Goal: Information Seeking & Learning: Learn about a topic

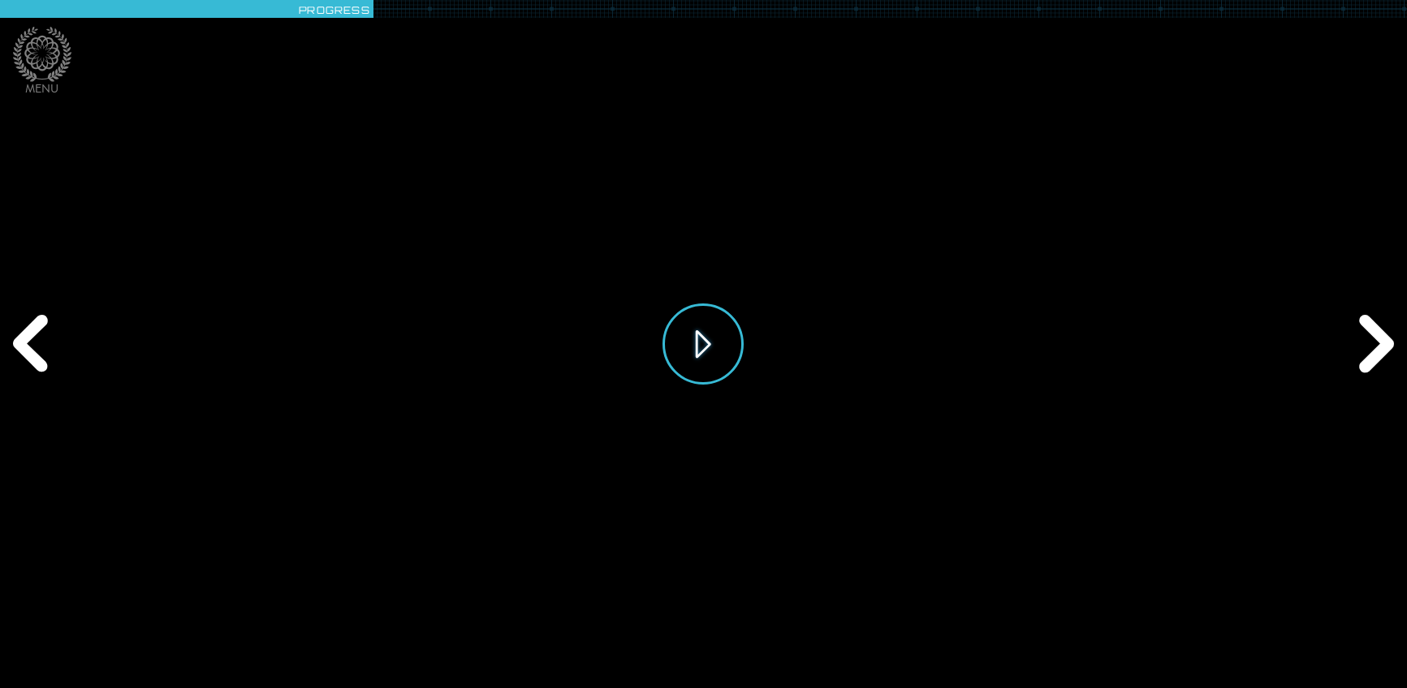
click at [717, 356] on button "Play" at bounding box center [702, 344] width 81 height 81
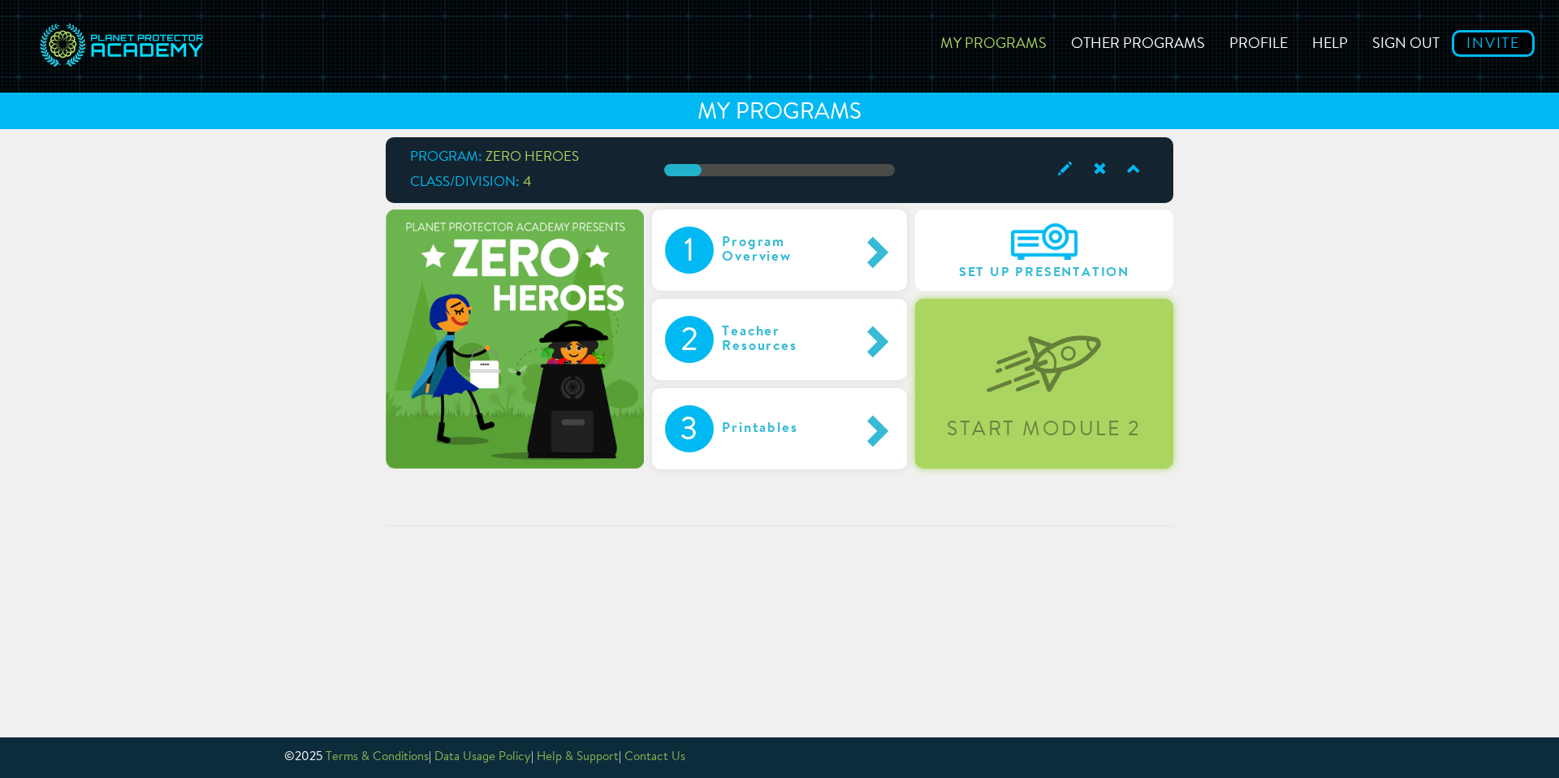
click at [1042, 387] on img at bounding box center [1043, 351] width 114 height 84
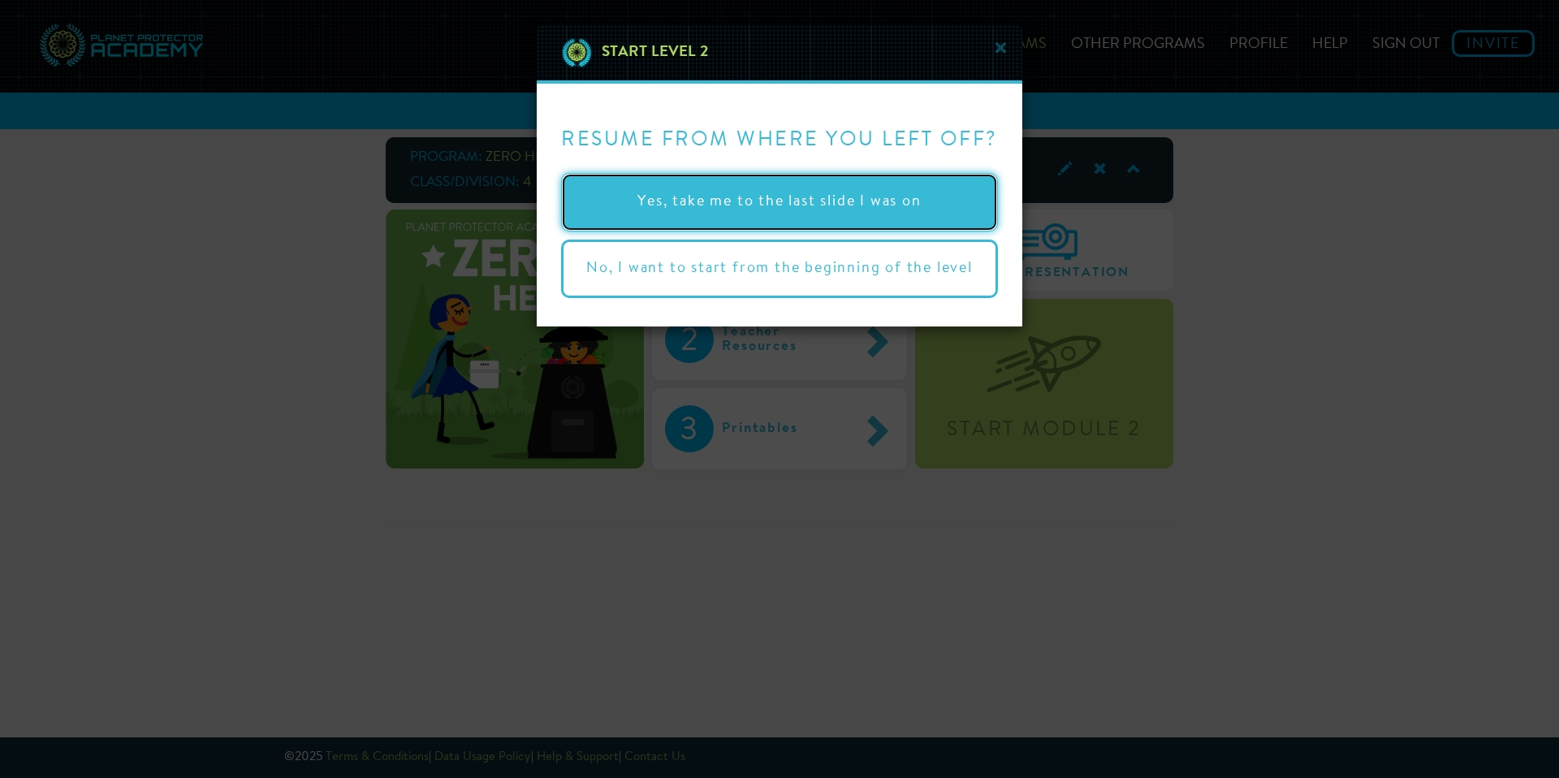
click at [877, 209] on button "Yes, take me to the last slide I was on" at bounding box center [779, 202] width 437 height 58
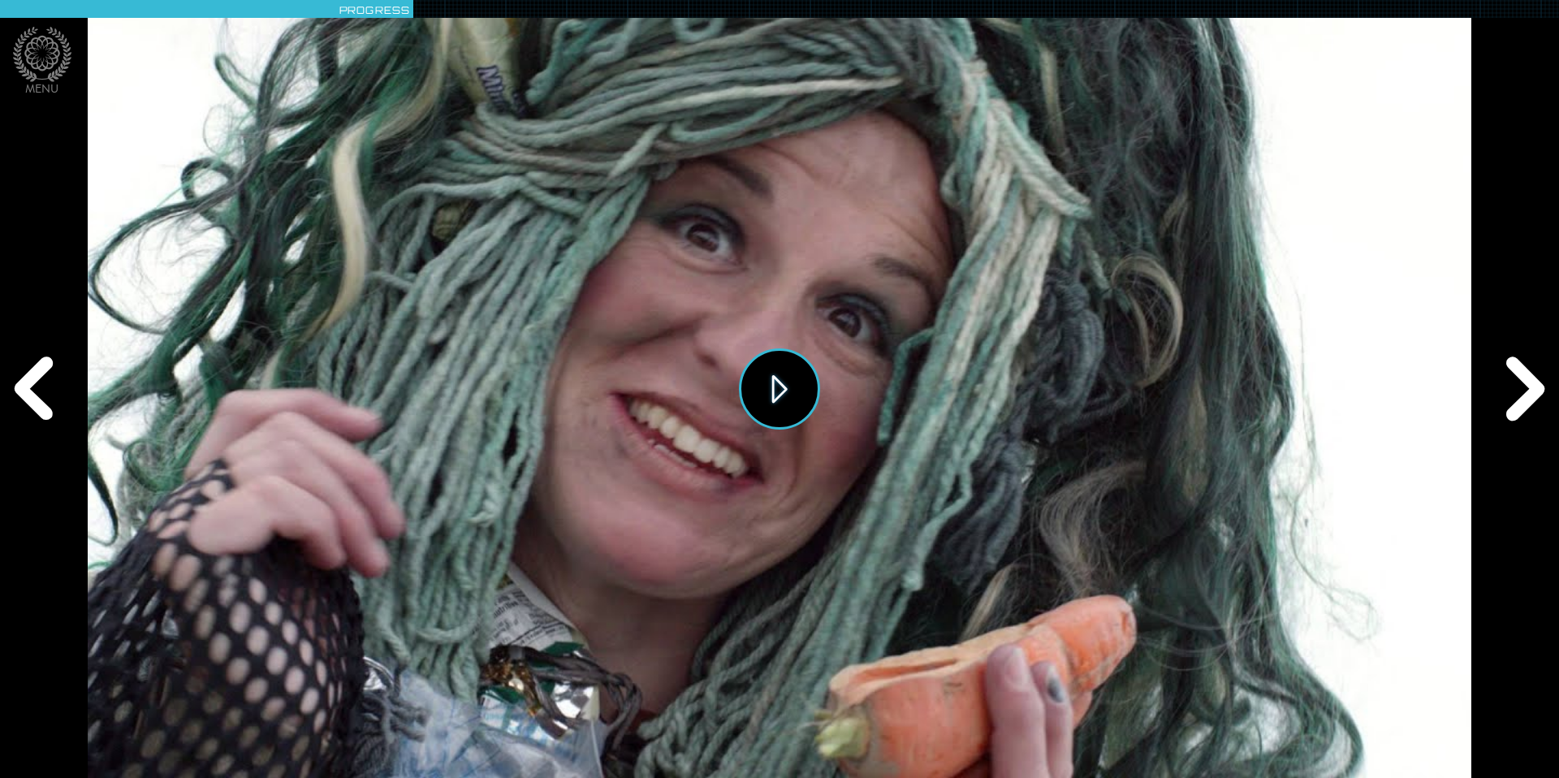
click at [785, 389] on button "Play" at bounding box center [779, 388] width 81 height 81
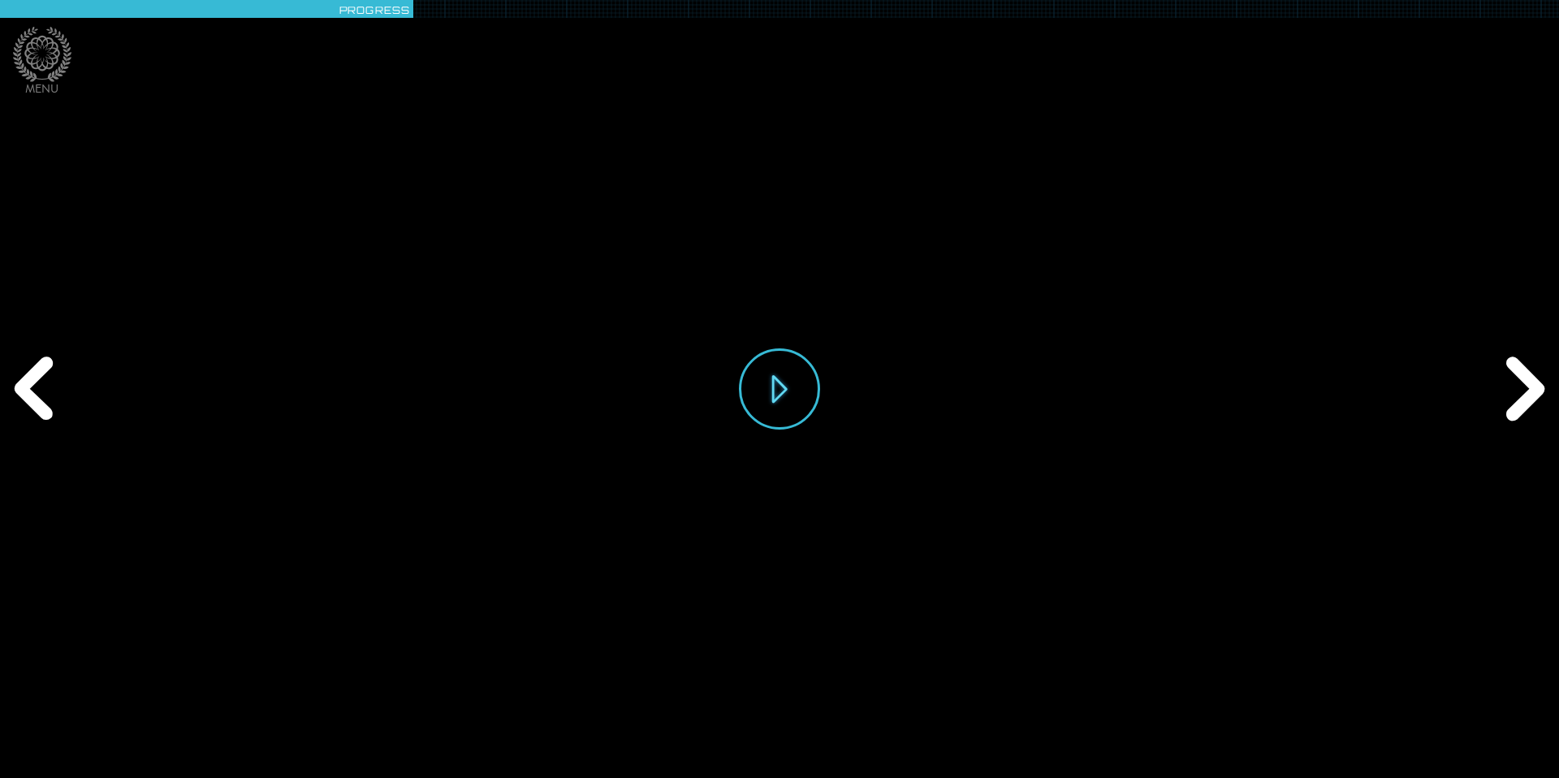
click at [787, 431] on div "Play" at bounding box center [779, 388] width 81 height 89
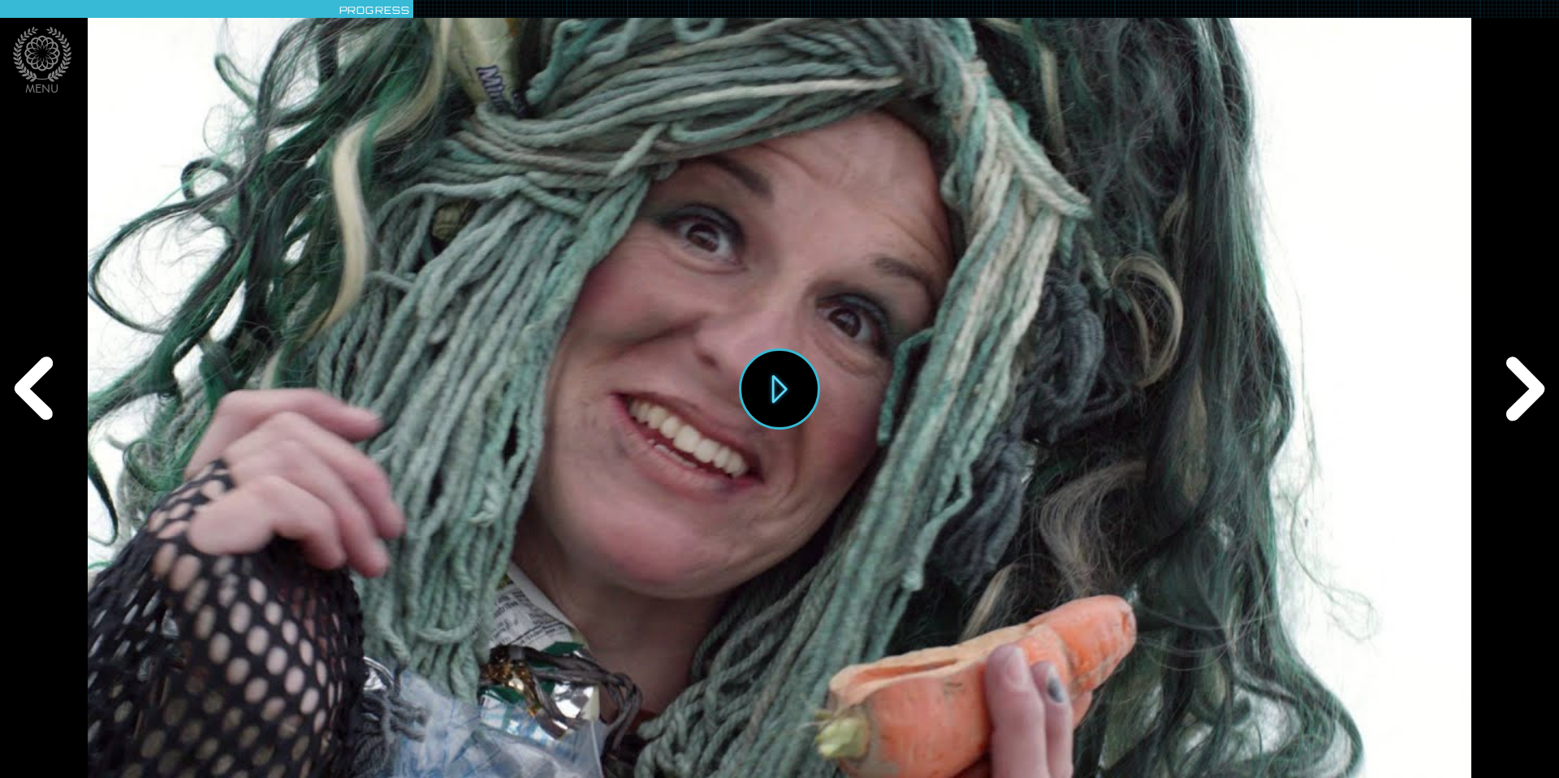
click at [1500, 395] on div "Next" at bounding box center [1521, 388] width 75 height 233
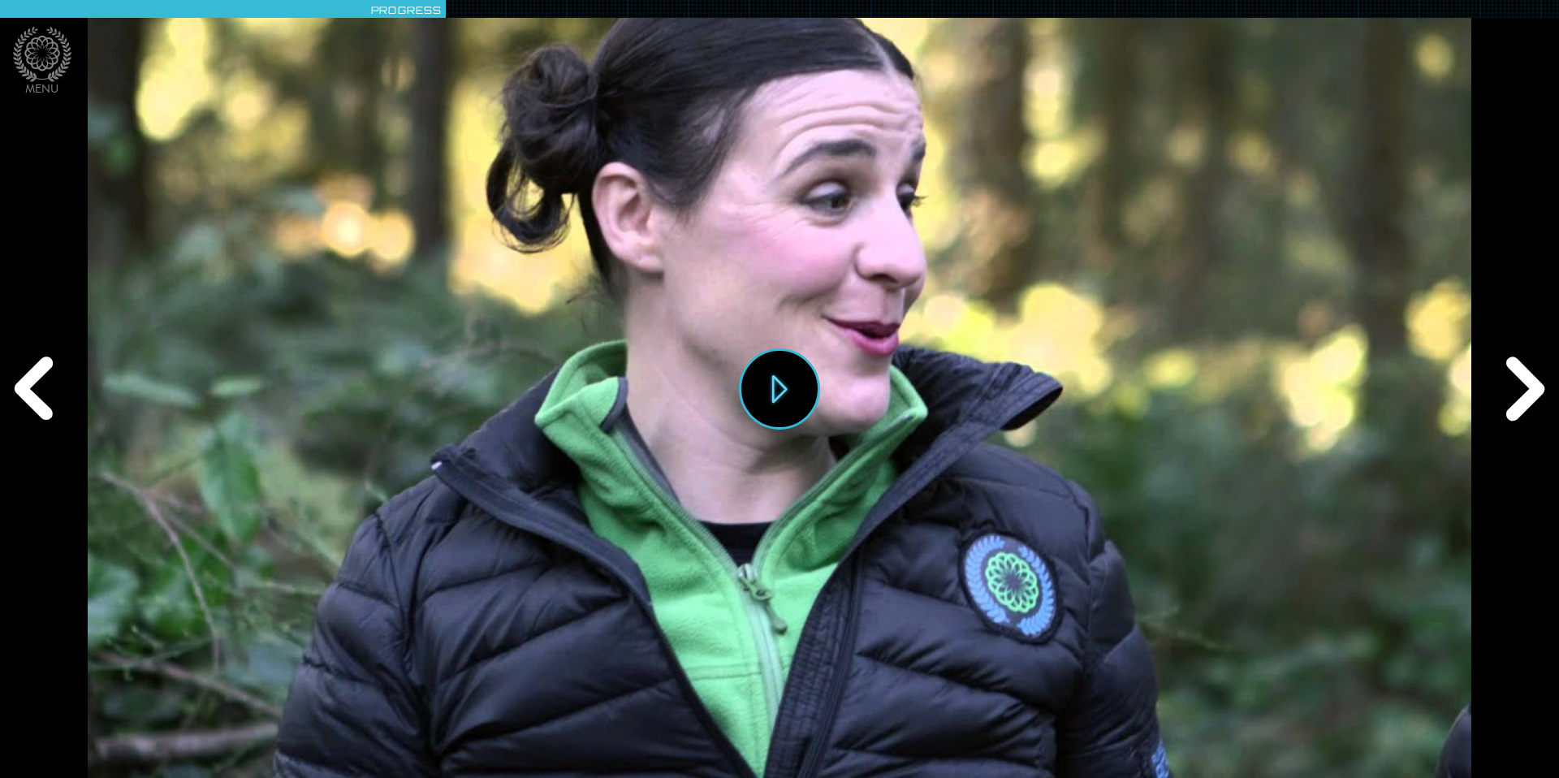
click at [831, 385] on div "Play" at bounding box center [779, 389] width 1383 height 778
click at [1515, 373] on div "Next" at bounding box center [1521, 388] width 75 height 233
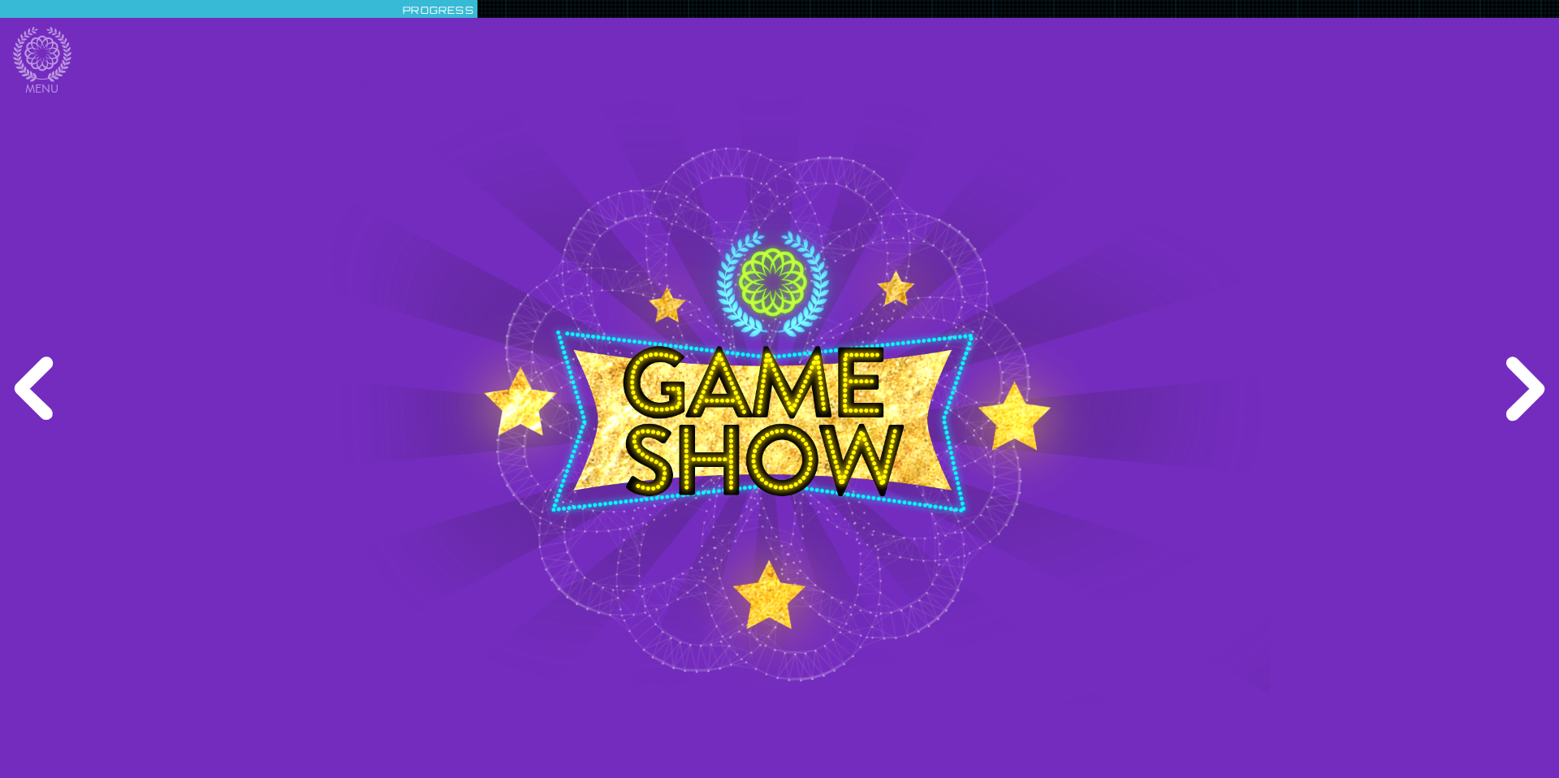
click at [1520, 363] on div "Next" at bounding box center [1521, 388] width 75 height 233
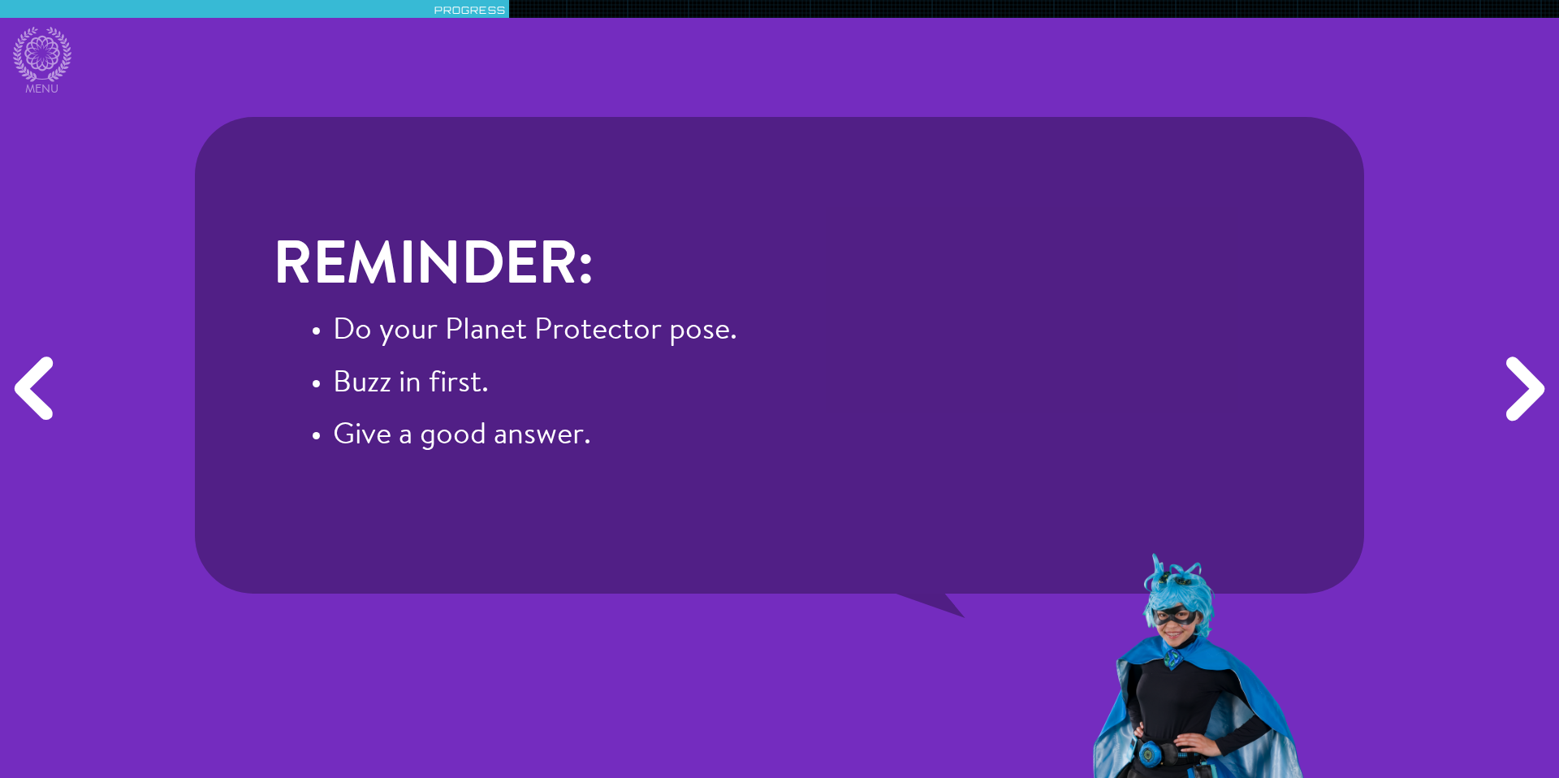
click at [1520, 363] on div "Next" at bounding box center [1521, 388] width 75 height 233
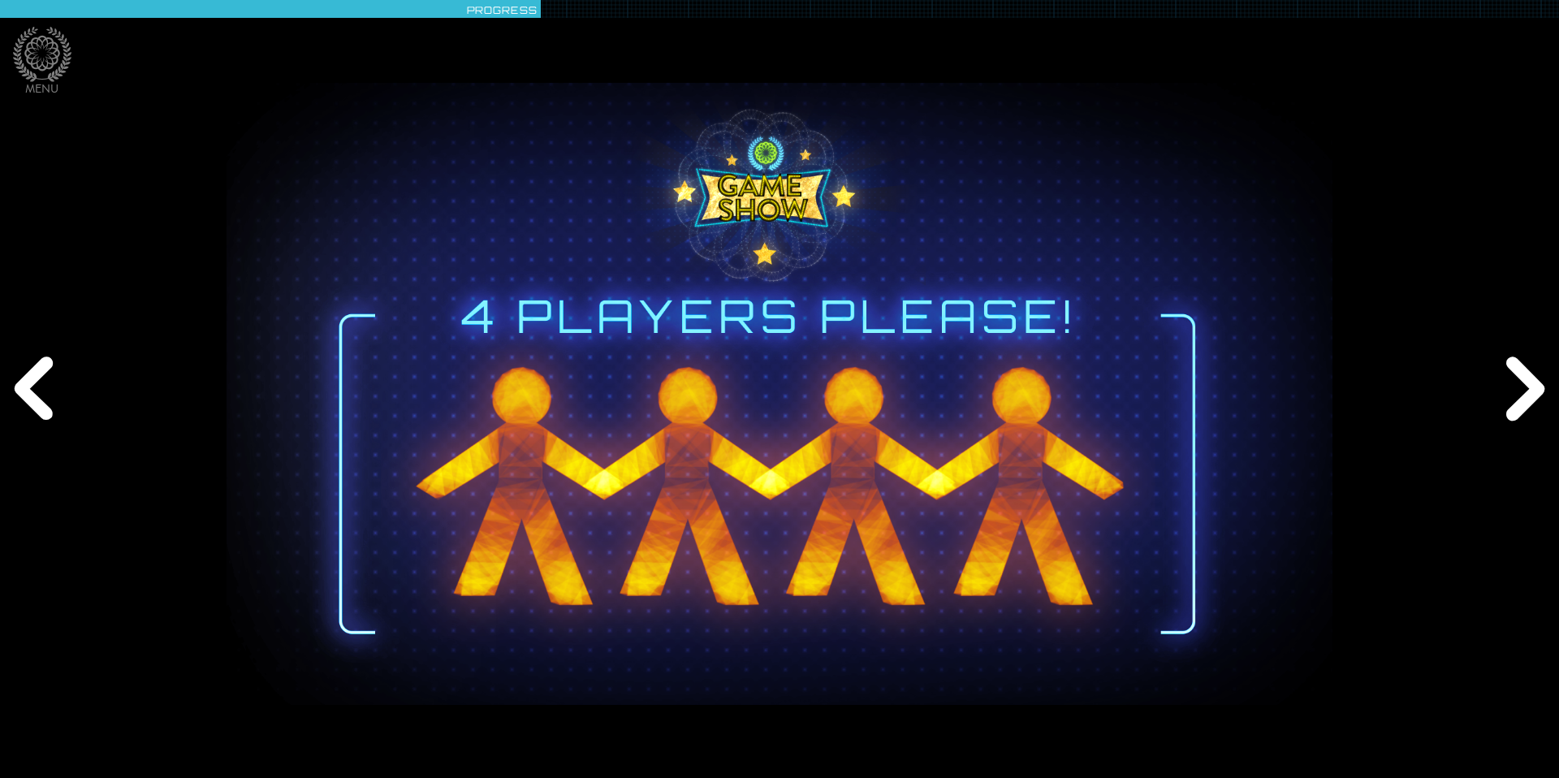
click at [1501, 359] on div "Next" at bounding box center [1521, 388] width 75 height 233
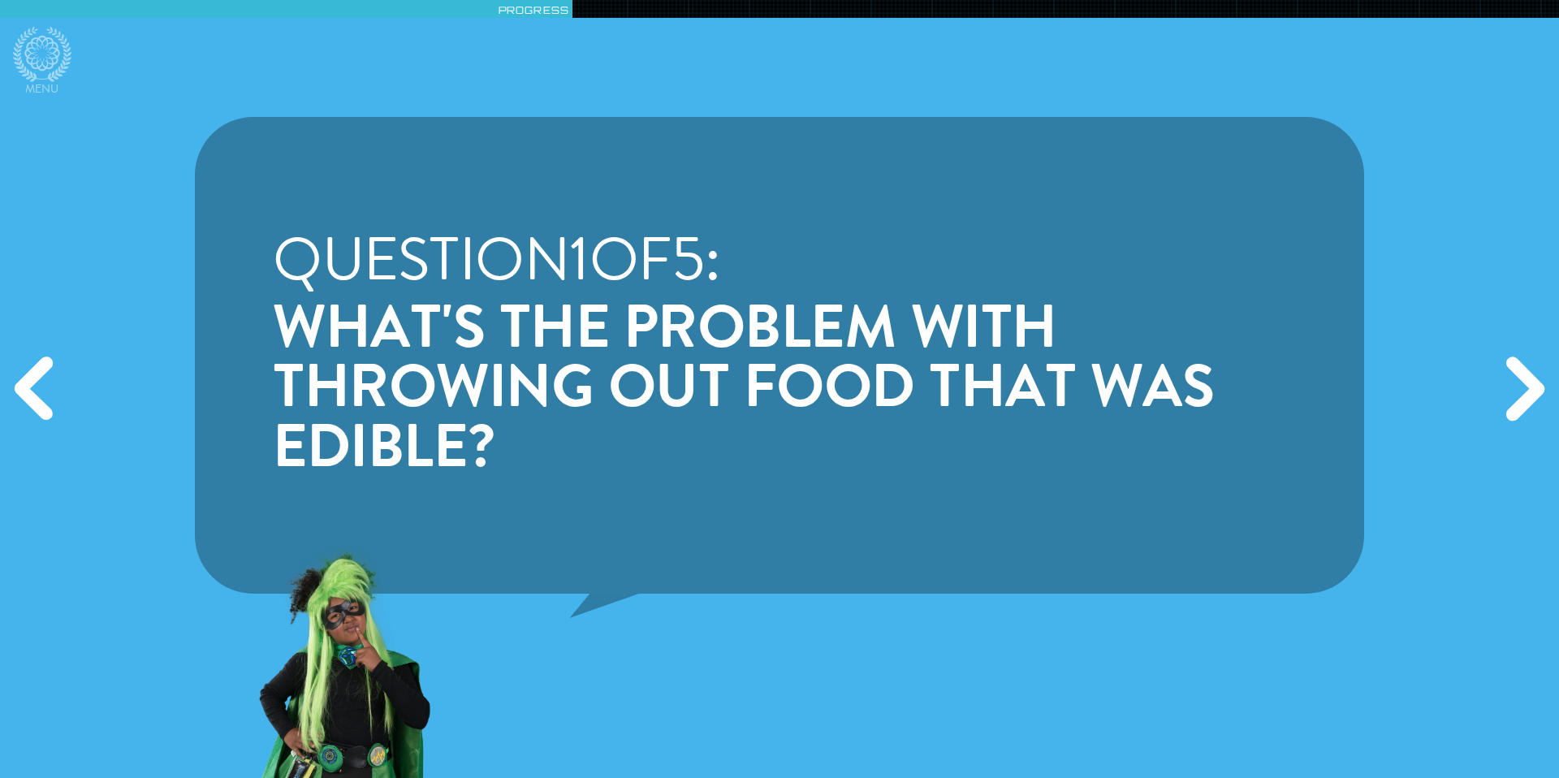
click at [1532, 384] on div "Next" at bounding box center [1521, 388] width 75 height 233
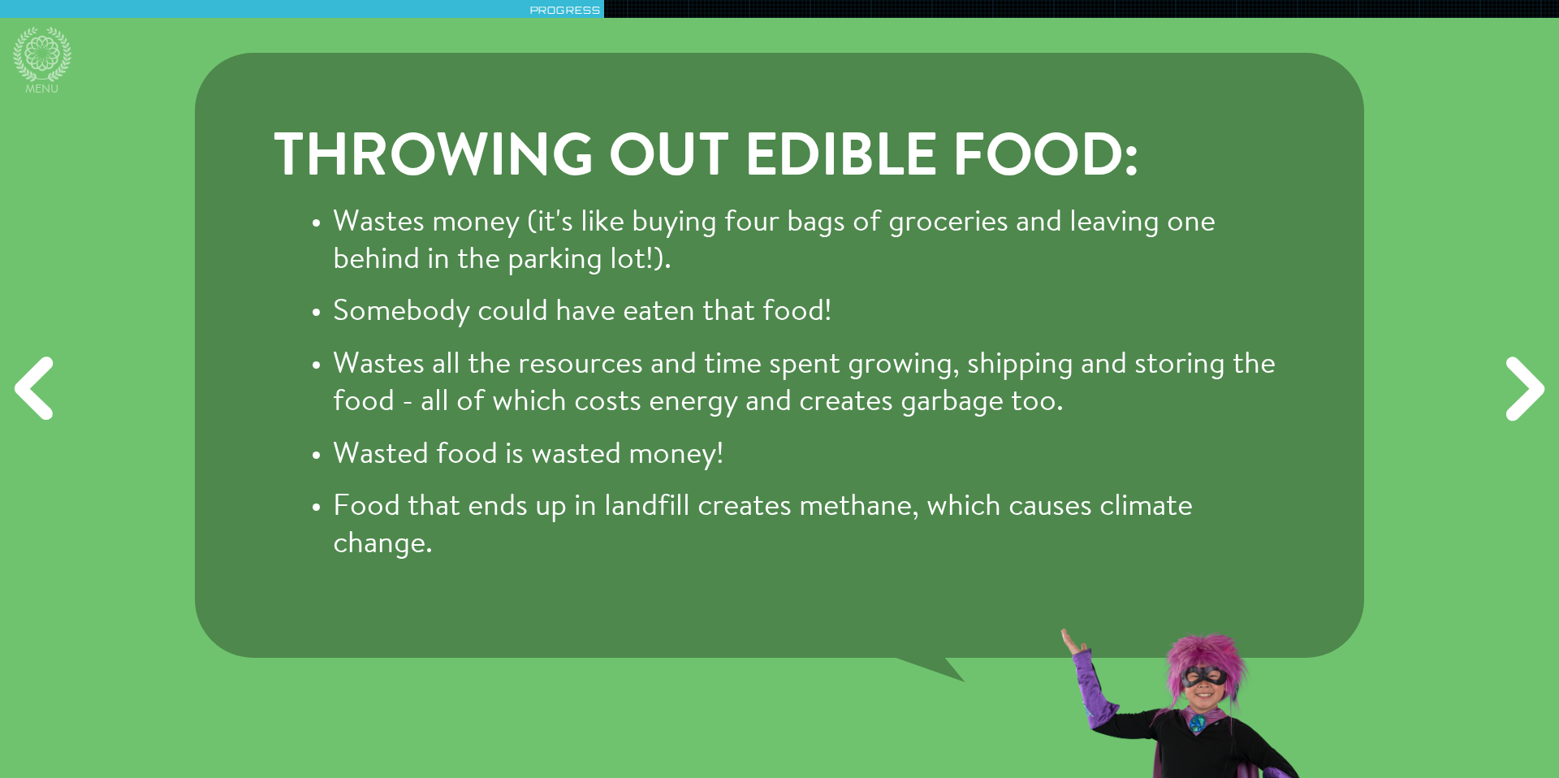
click at [593, 117] on div "Throwing out edible food: Wastes money (it's like buying four bags of groceries…" at bounding box center [779, 355] width 1169 height 605
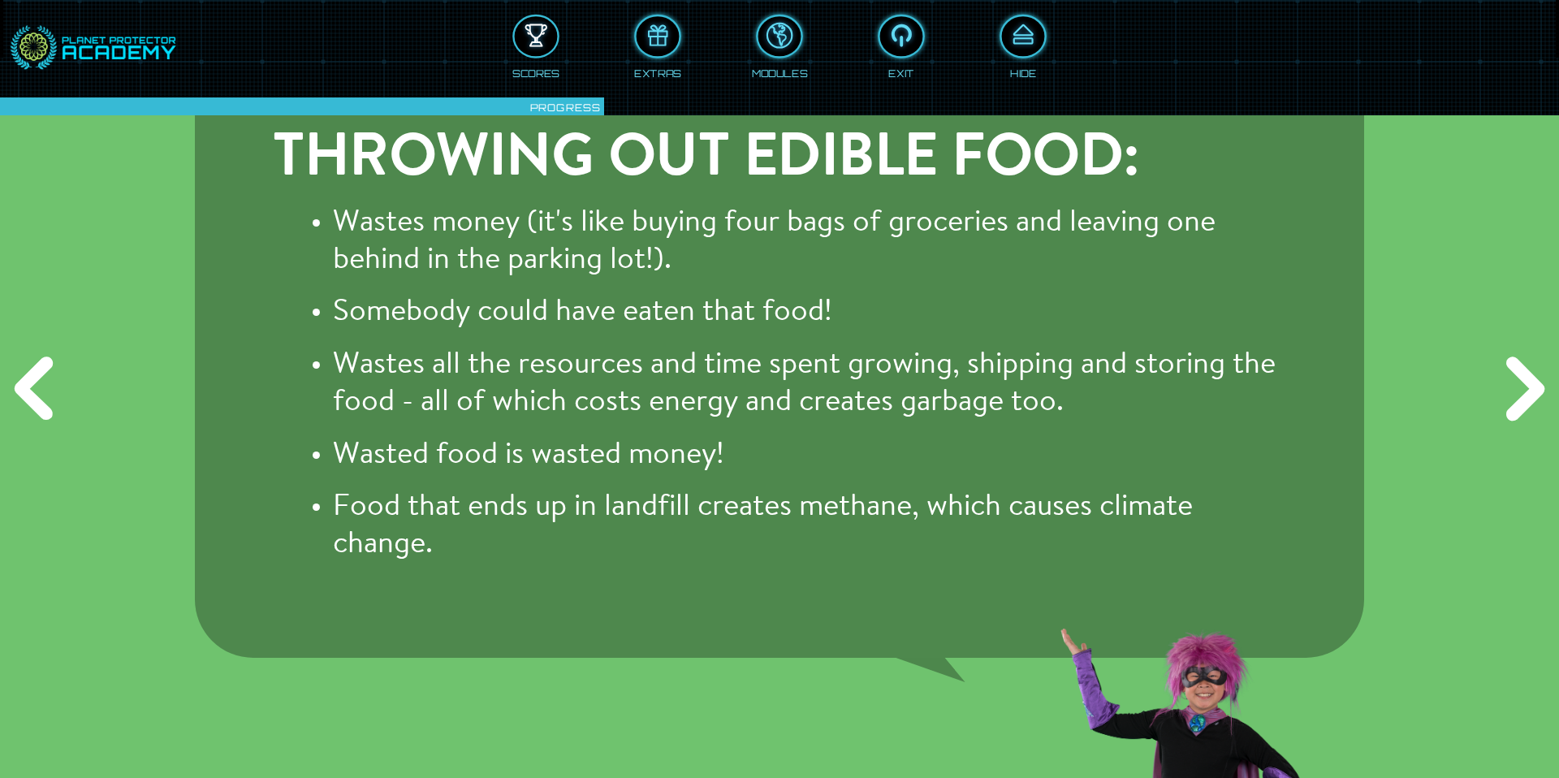
click at [543, 34] on div at bounding box center [536, 36] width 43 height 32
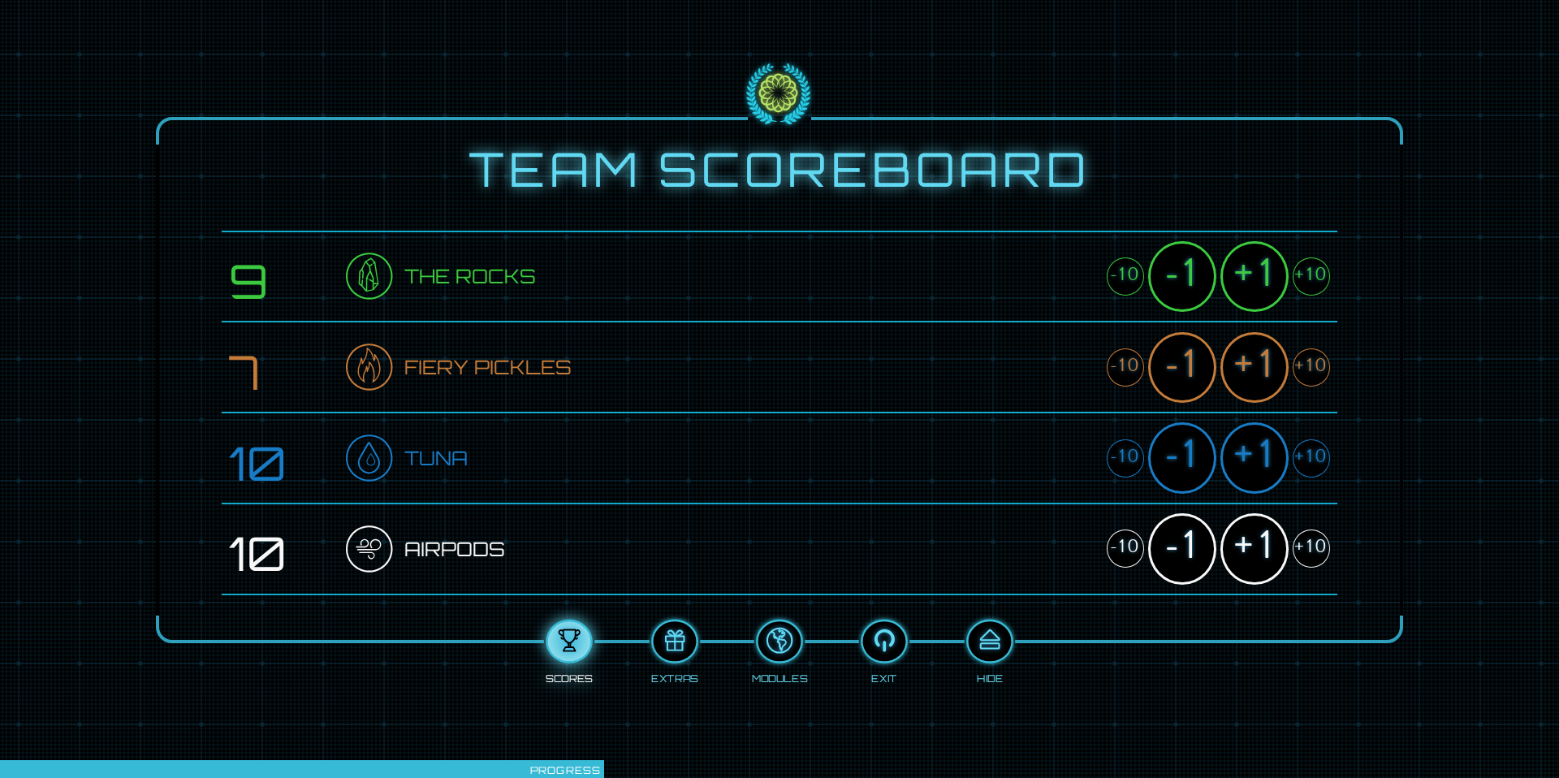
click at [1244, 274] on div "+1" at bounding box center [1254, 276] width 68 height 71
click at [1245, 345] on div "+1" at bounding box center [1254, 367] width 68 height 71
click at [1263, 441] on div "+1" at bounding box center [1254, 457] width 68 height 71
click at [1256, 530] on div "+1" at bounding box center [1254, 548] width 68 height 71
click at [1001, 637] on div at bounding box center [989, 641] width 43 height 32
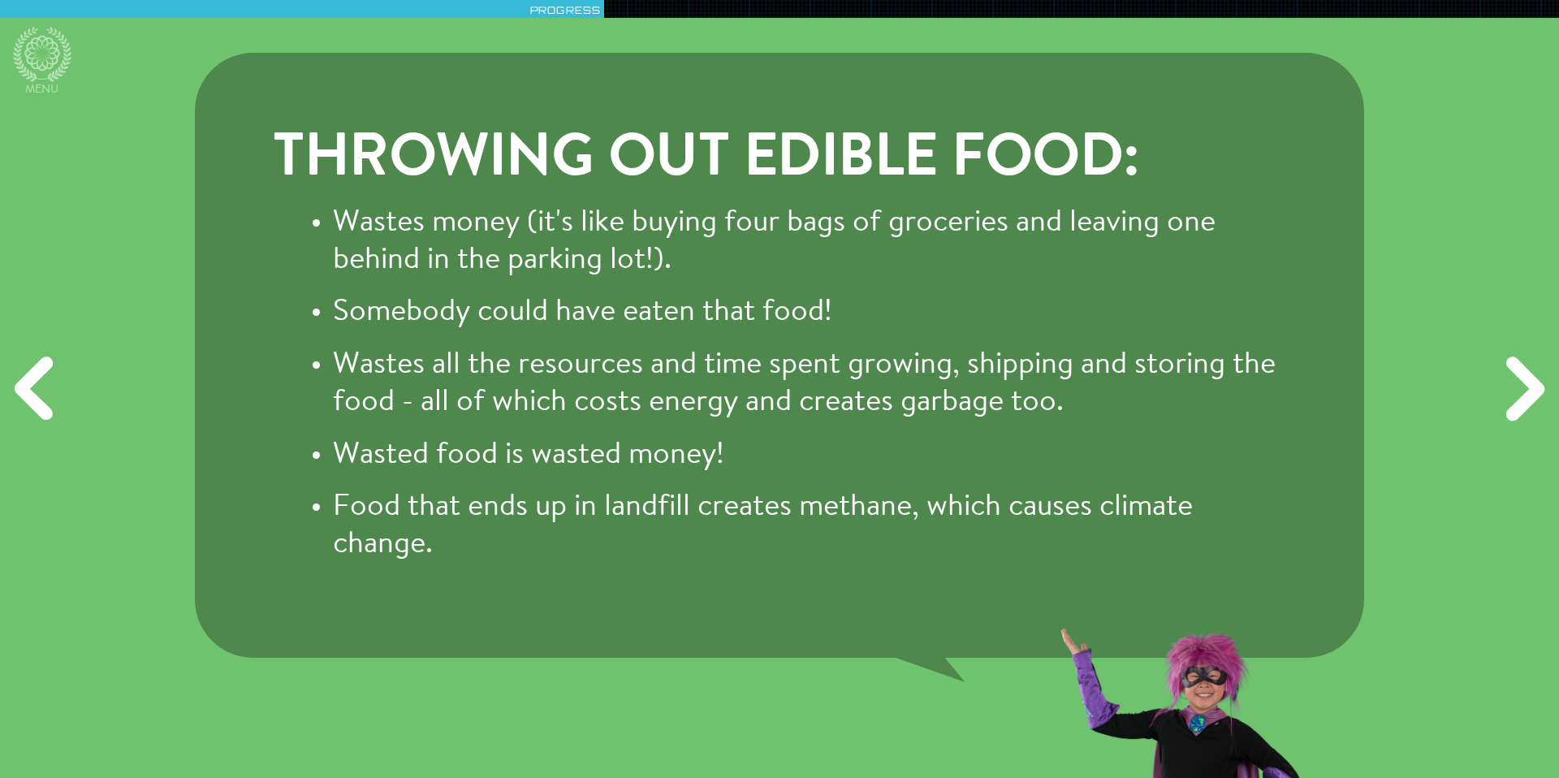
click at [1529, 369] on div "Next" at bounding box center [1521, 388] width 75 height 233
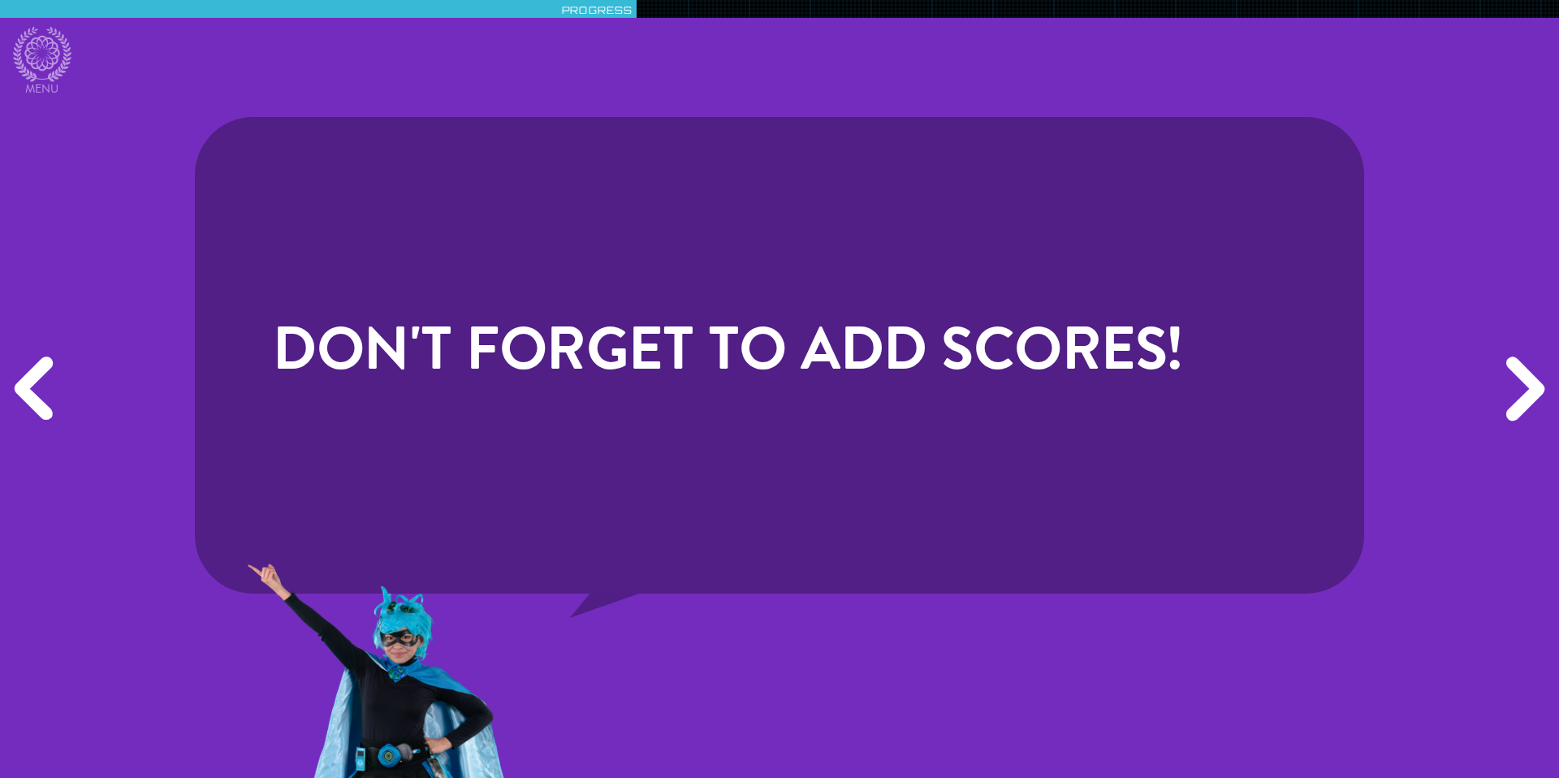
click at [1529, 369] on div "Next" at bounding box center [1521, 388] width 75 height 233
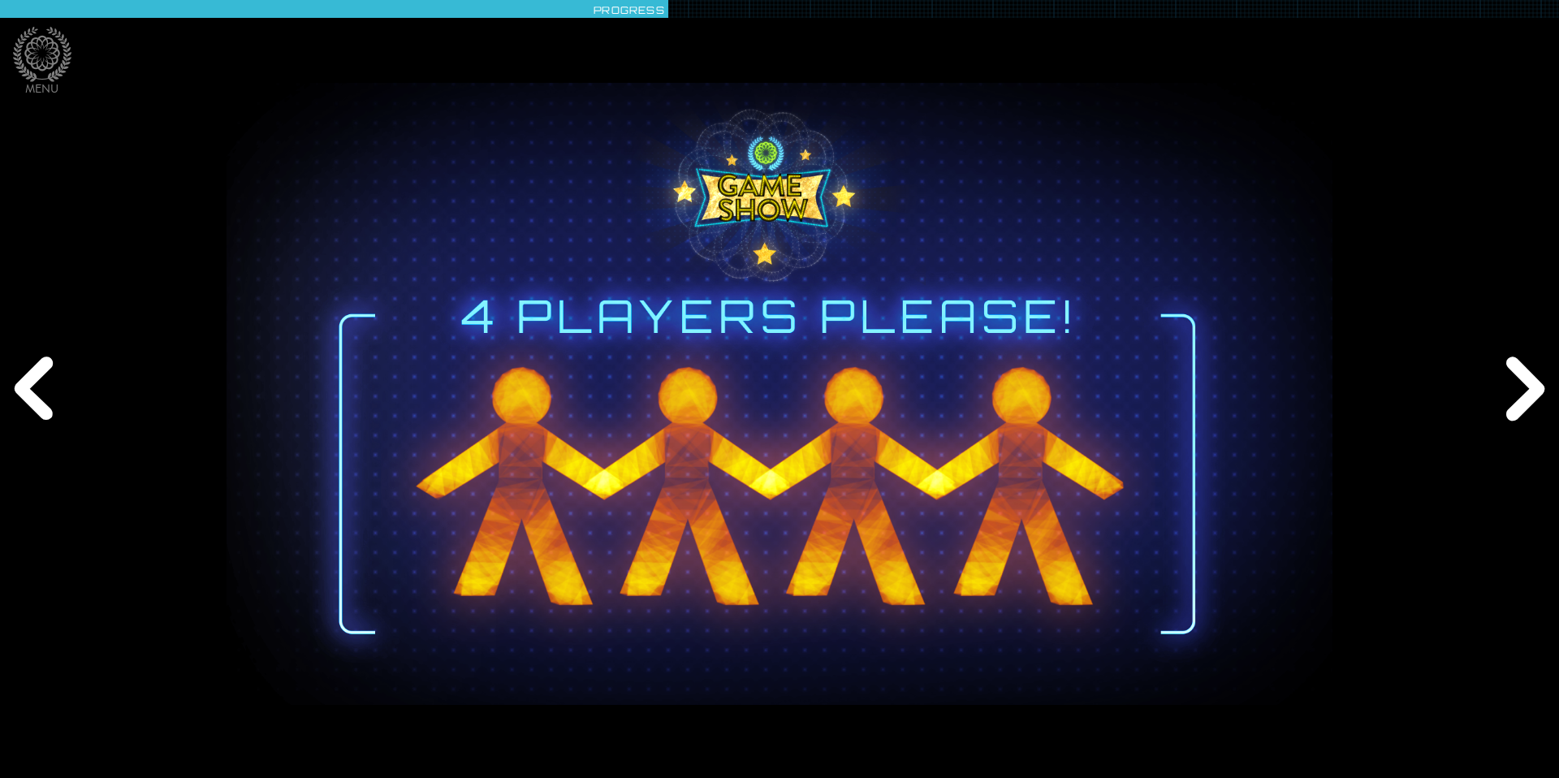
click at [1529, 369] on div "Next" at bounding box center [1521, 388] width 75 height 233
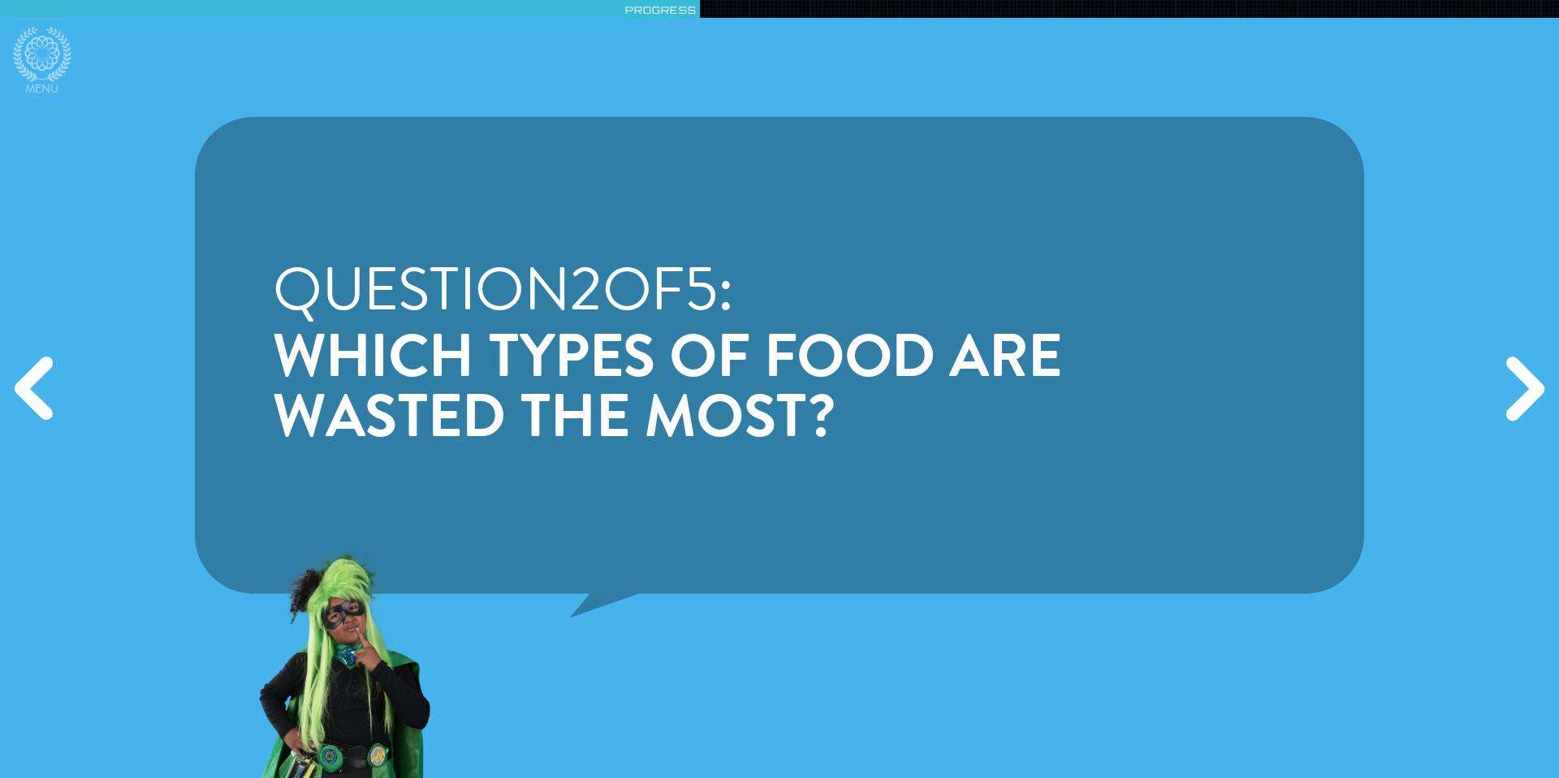
click at [1529, 369] on div "Next" at bounding box center [1521, 388] width 75 height 233
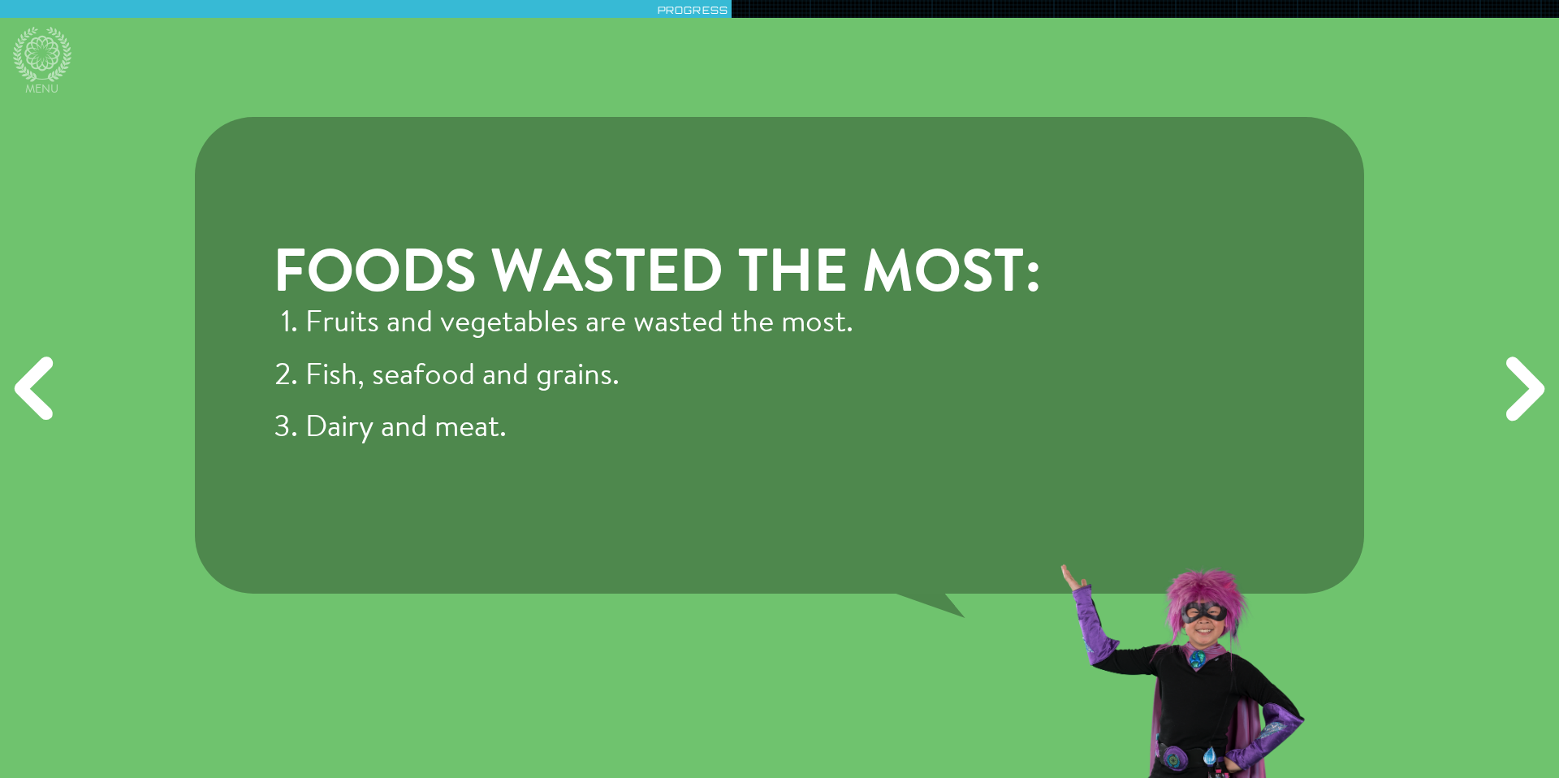
click at [636, 394] on li "Fish, seafood and grains." at bounding box center [673, 377] width 736 height 37
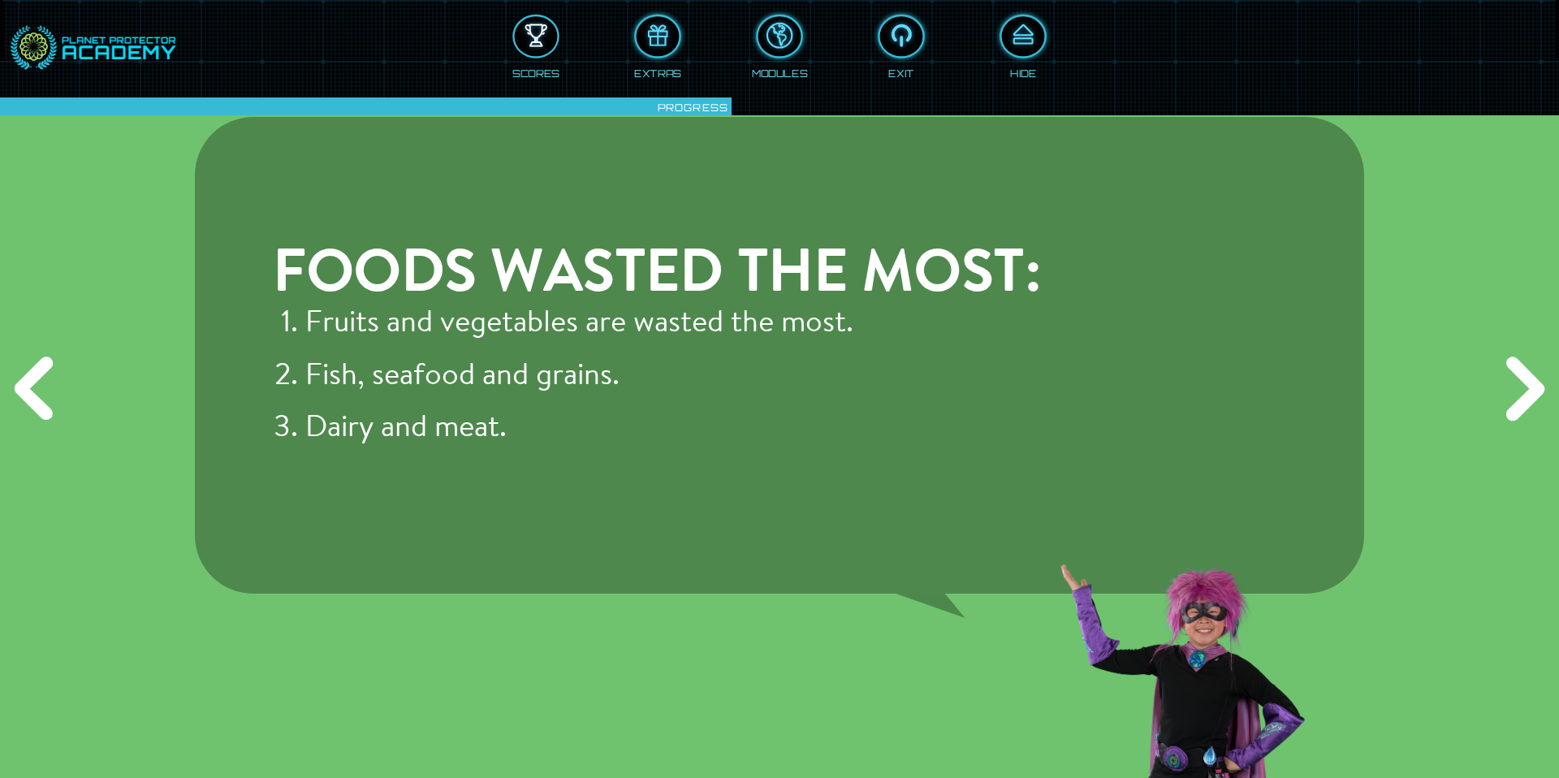
click at [541, 42] on div at bounding box center [536, 36] width 43 height 32
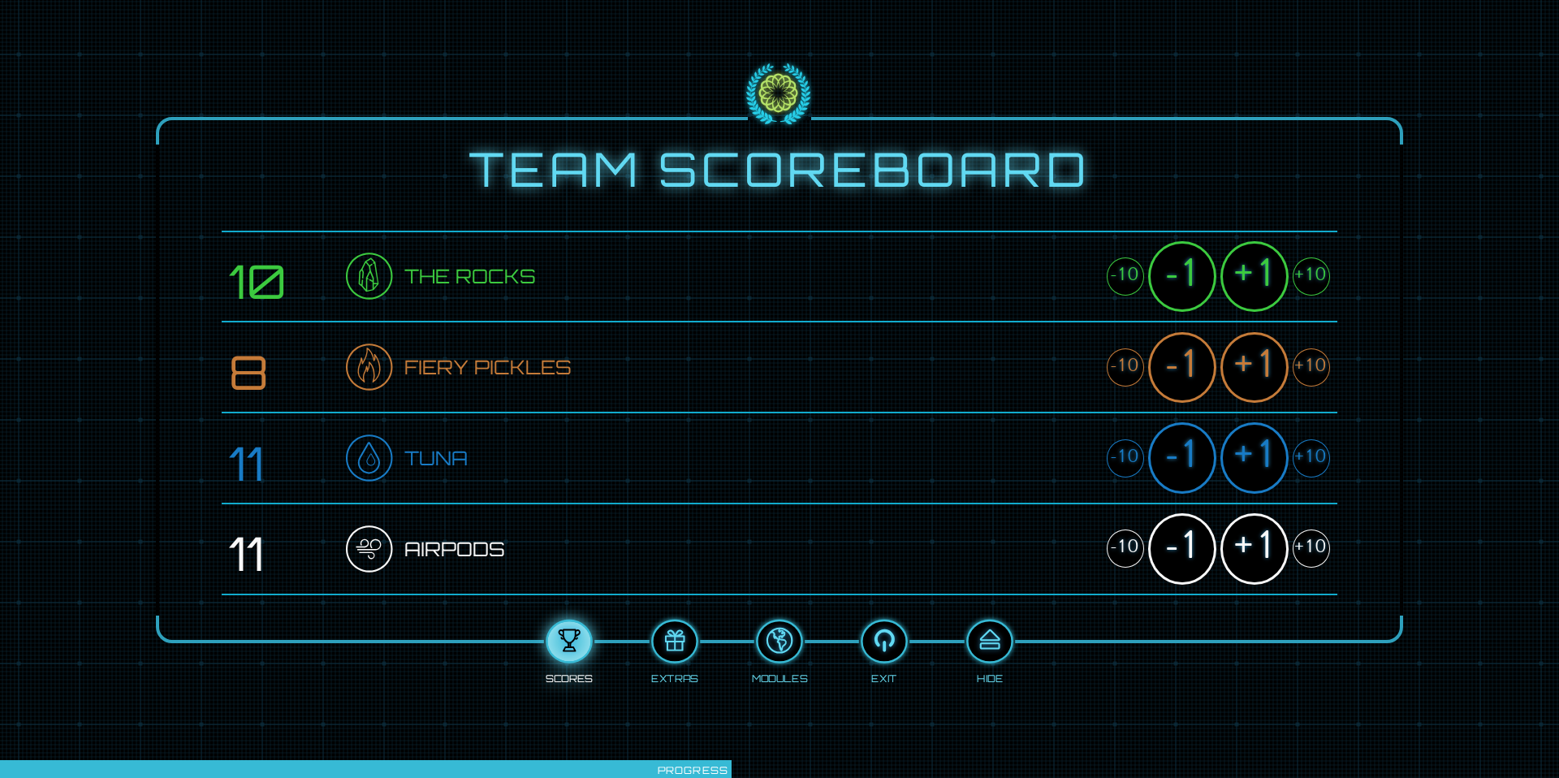
click at [1271, 293] on div "+1" at bounding box center [1254, 276] width 68 height 71
click at [1271, 371] on div "+1" at bounding box center [1254, 367] width 68 height 71
click at [1258, 466] on div "+1" at bounding box center [1254, 457] width 68 height 71
click at [1261, 532] on div "+1" at bounding box center [1254, 548] width 68 height 71
click at [1002, 640] on div at bounding box center [989, 641] width 43 height 32
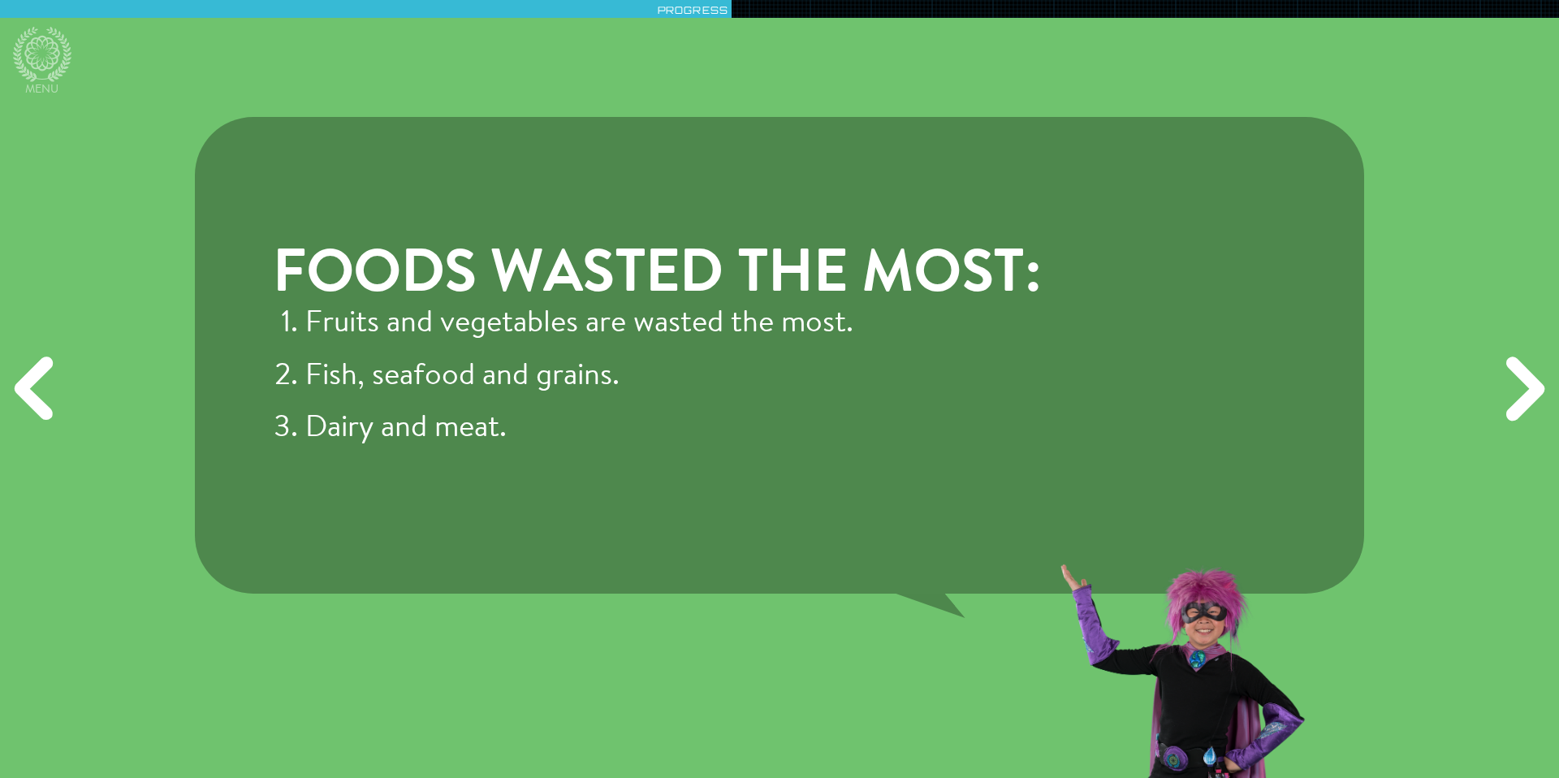
click at [1536, 376] on div "Next" at bounding box center [1521, 388] width 75 height 233
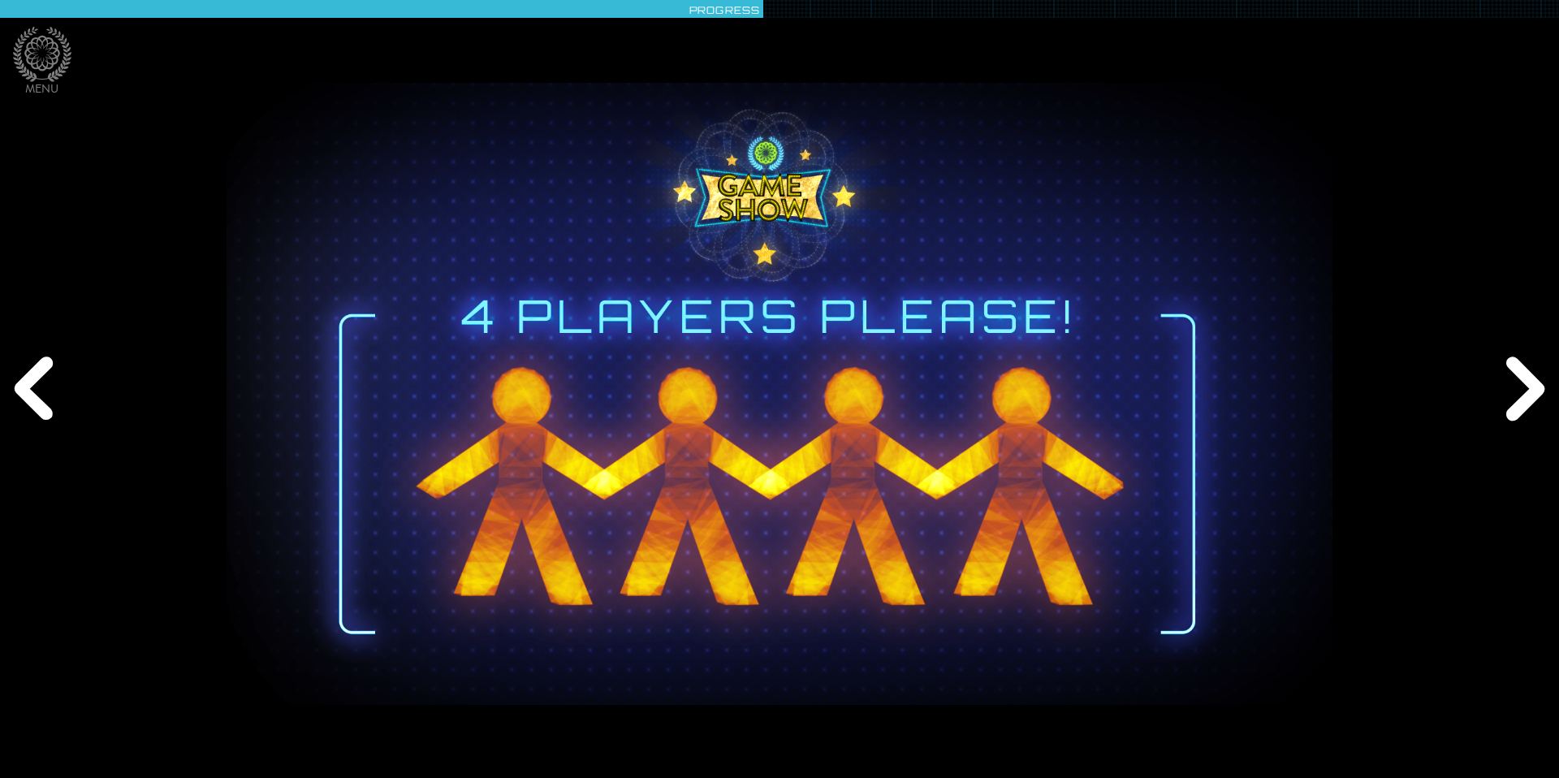
click at [1536, 376] on div "Next" at bounding box center [1521, 388] width 75 height 233
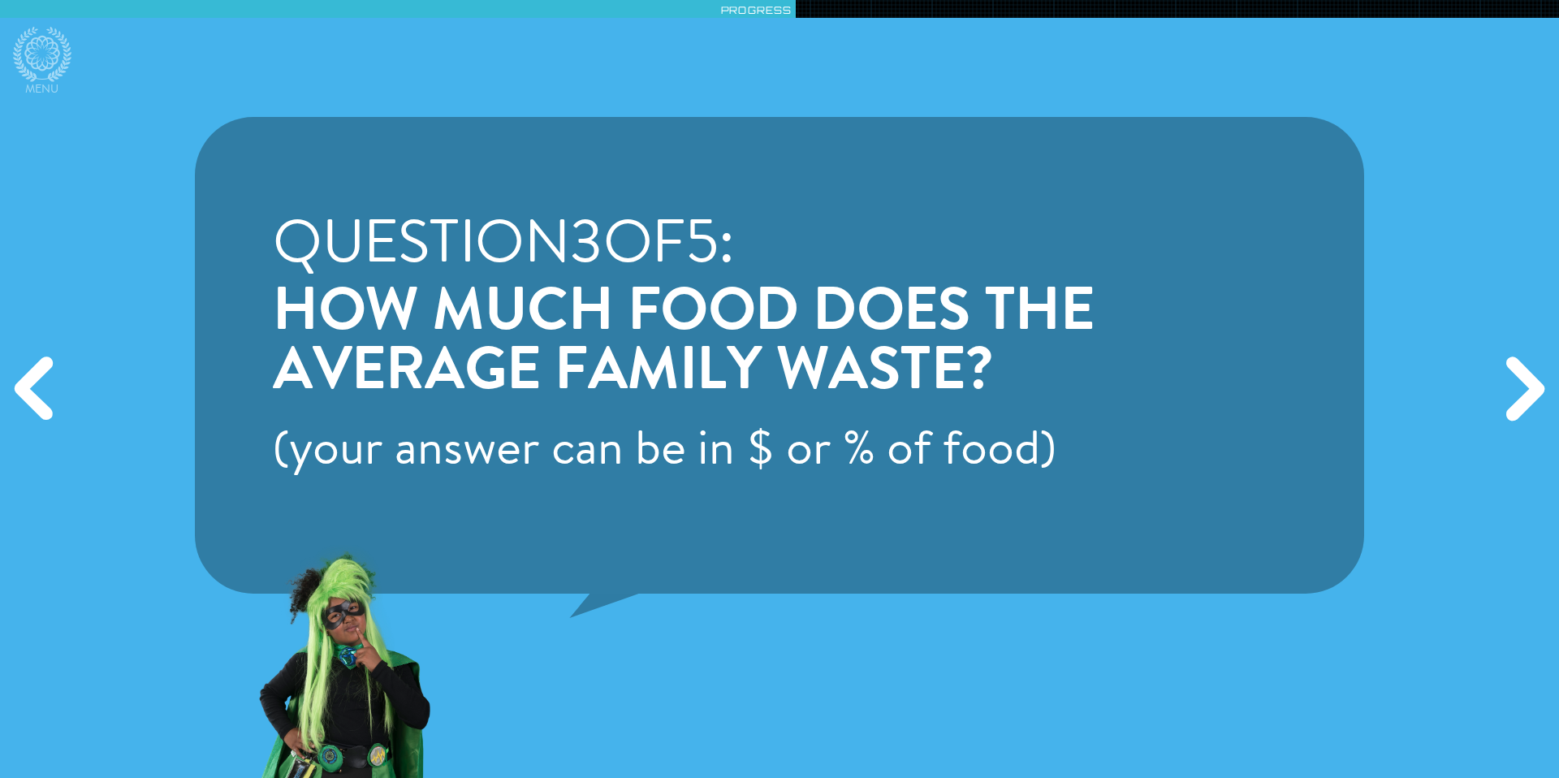
click at [1524, 391] on div "Next" at bounding box center [1521, 388] width 75 height 233
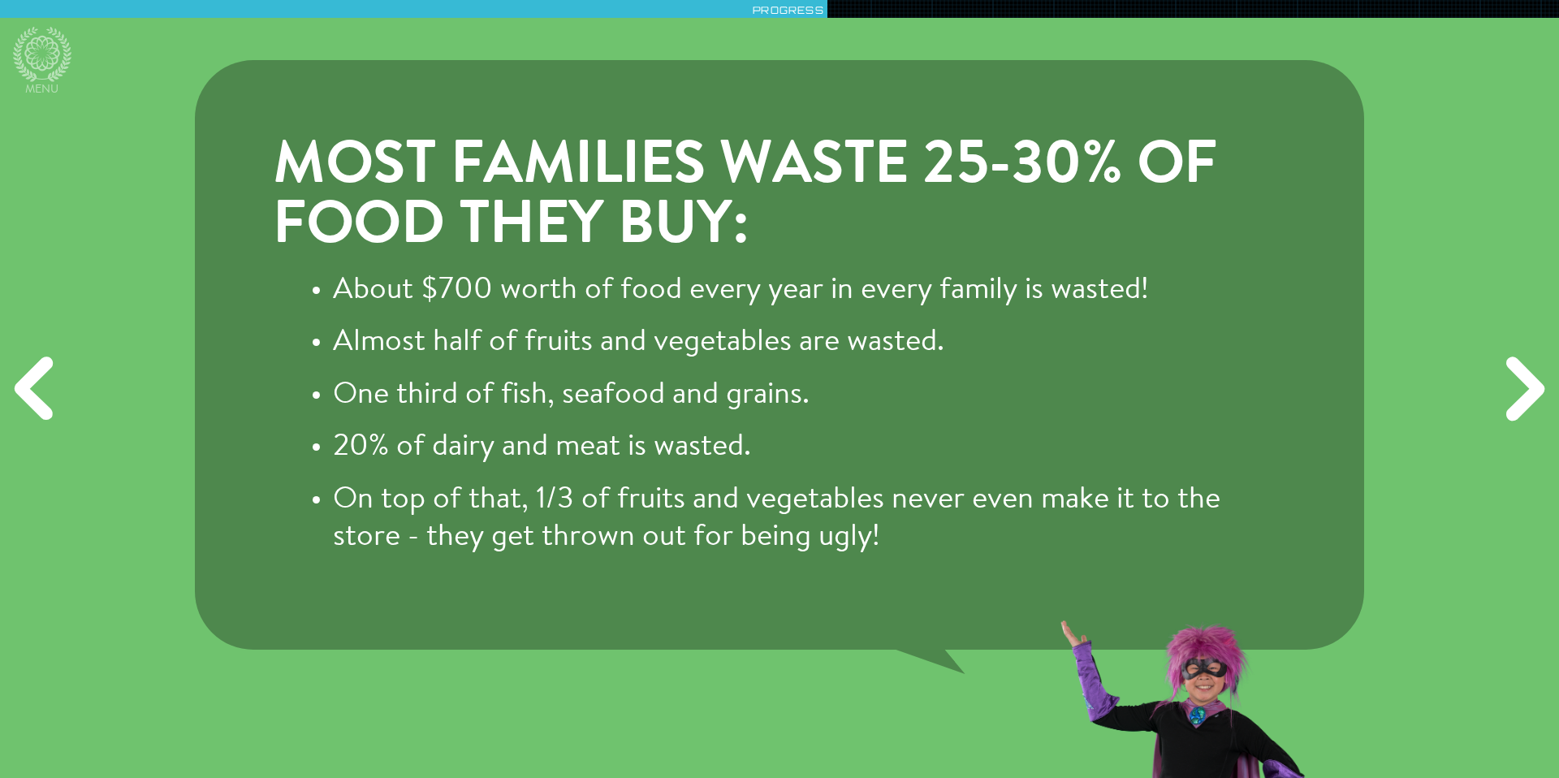
click at [851, 252] on h3 "Most families waste 25-30% of food they buy:" at bounding box center [779, 197] width 1013 height 119
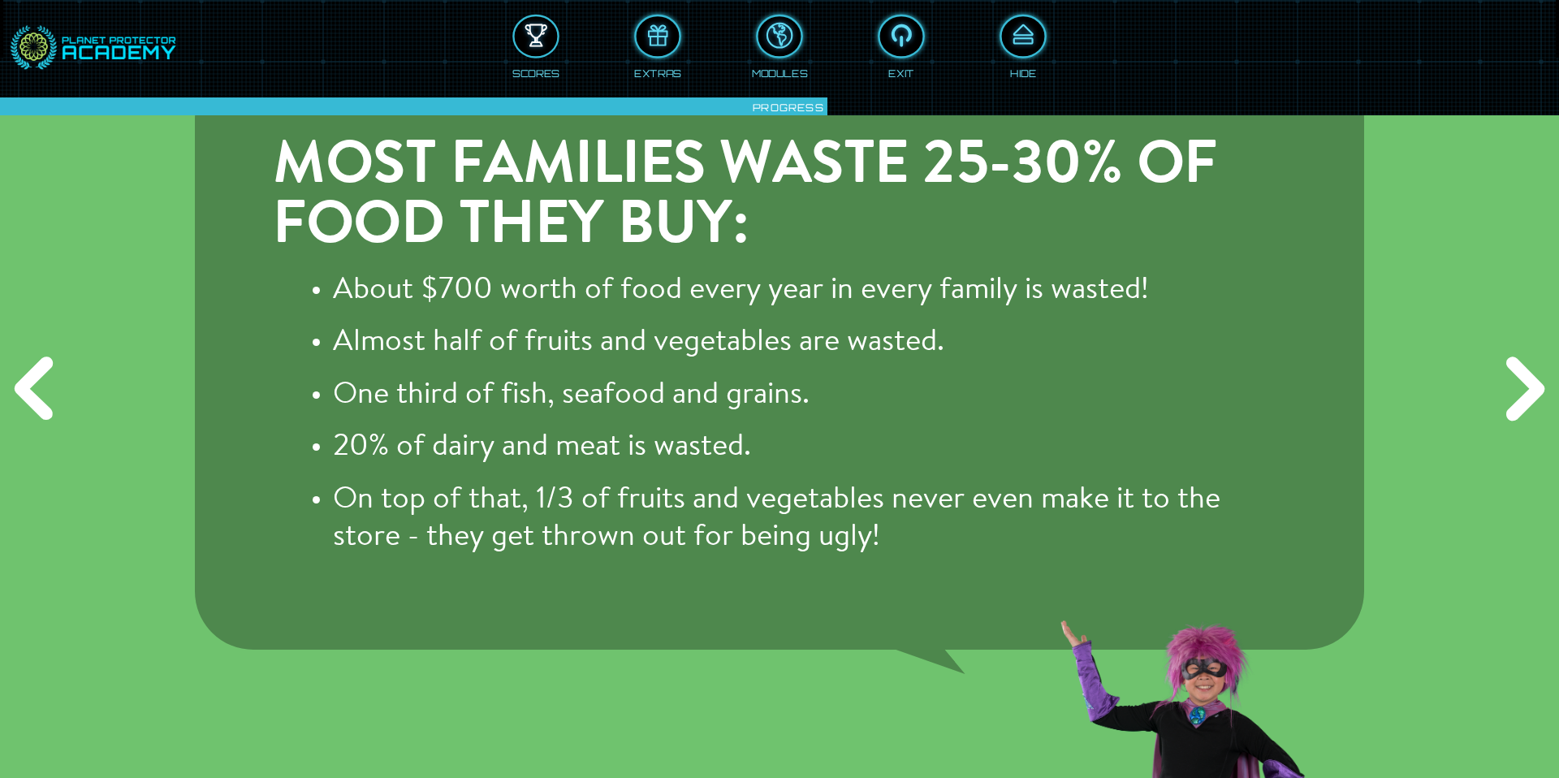
click at [555, 46] on div at bounding box center [536, 36] width 43 height 32
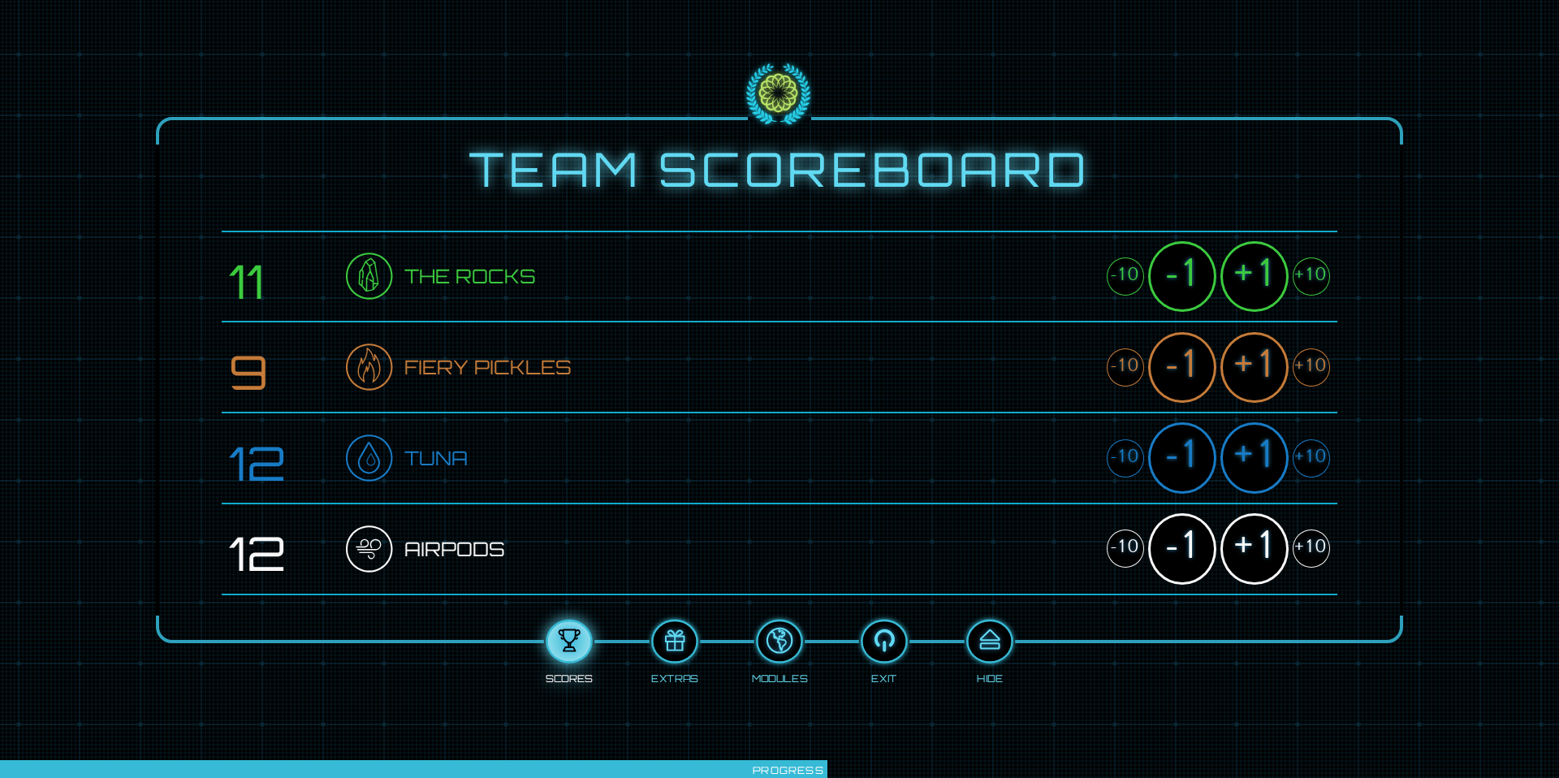
click at [1251, 555] on div "+1" at bounding box center [1254, 548] width 68 height 71
click at [982, 650] on div at bounding box center [989, 641] width 43 height 32
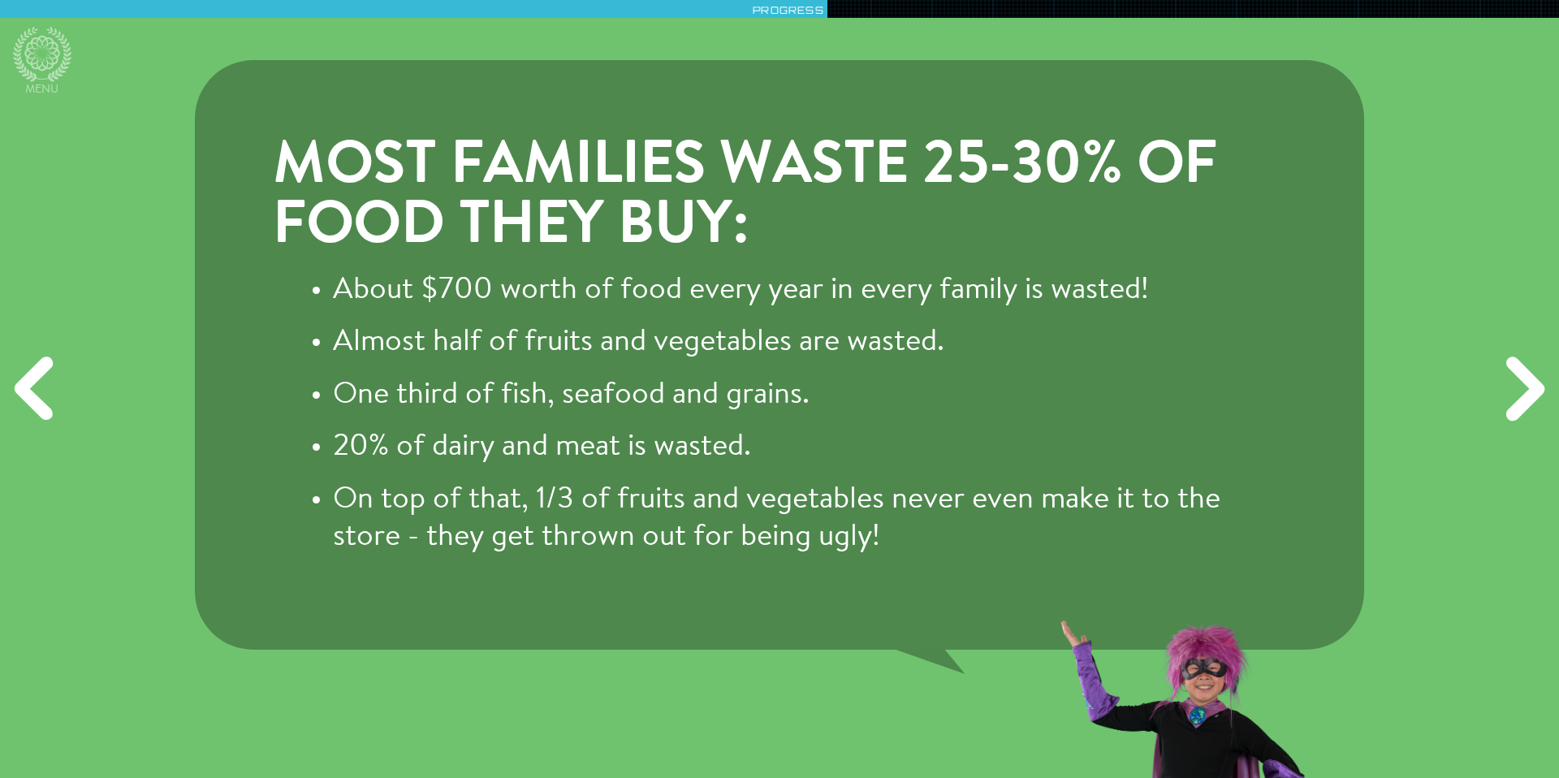
click at [1517, 391] on div "Next" at bounding box center [1521, 388] width 75 height 233
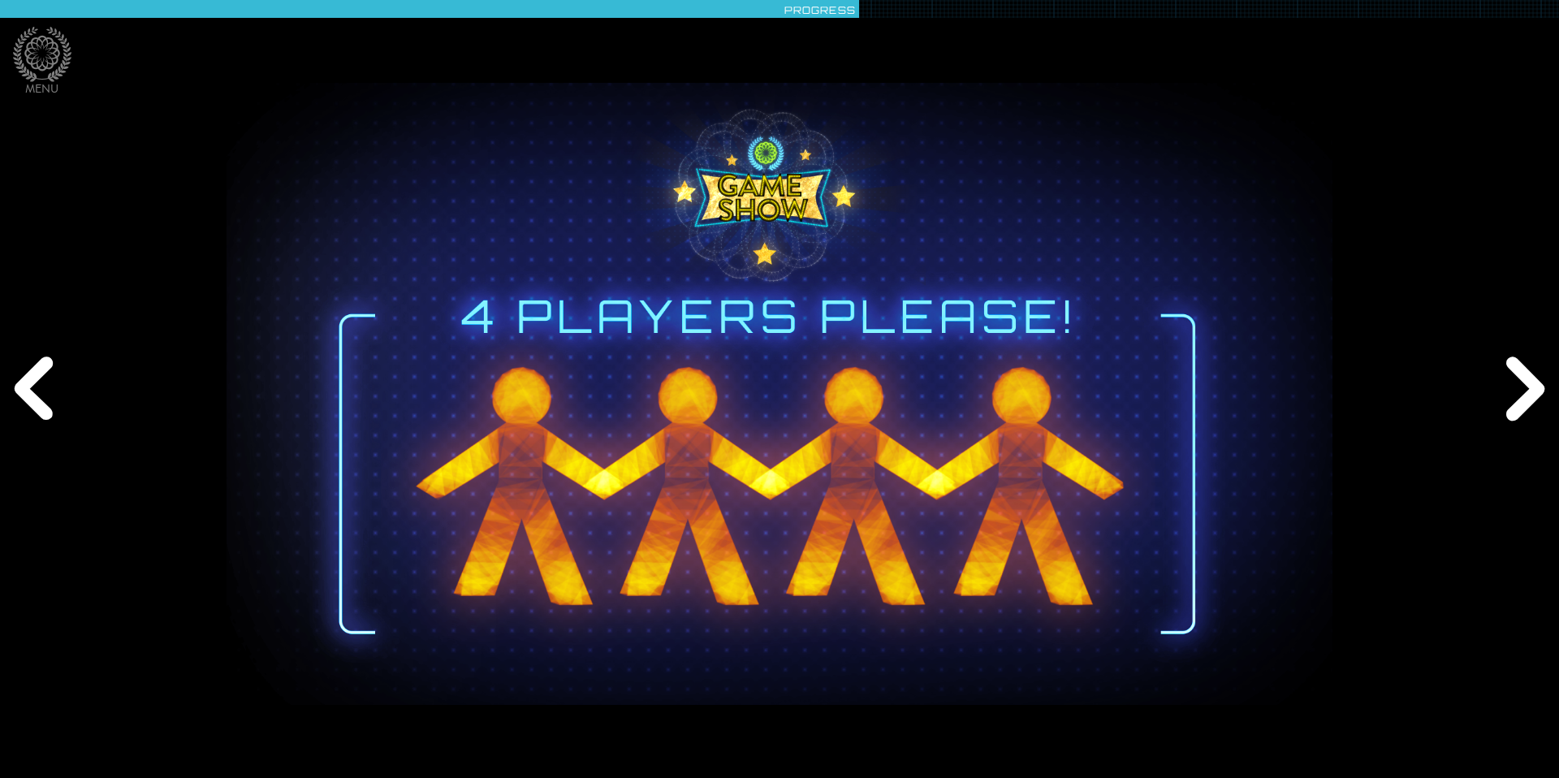
click at [1528, 371] on div "Next" at bounding box center [1521, 388] width 75 height 233
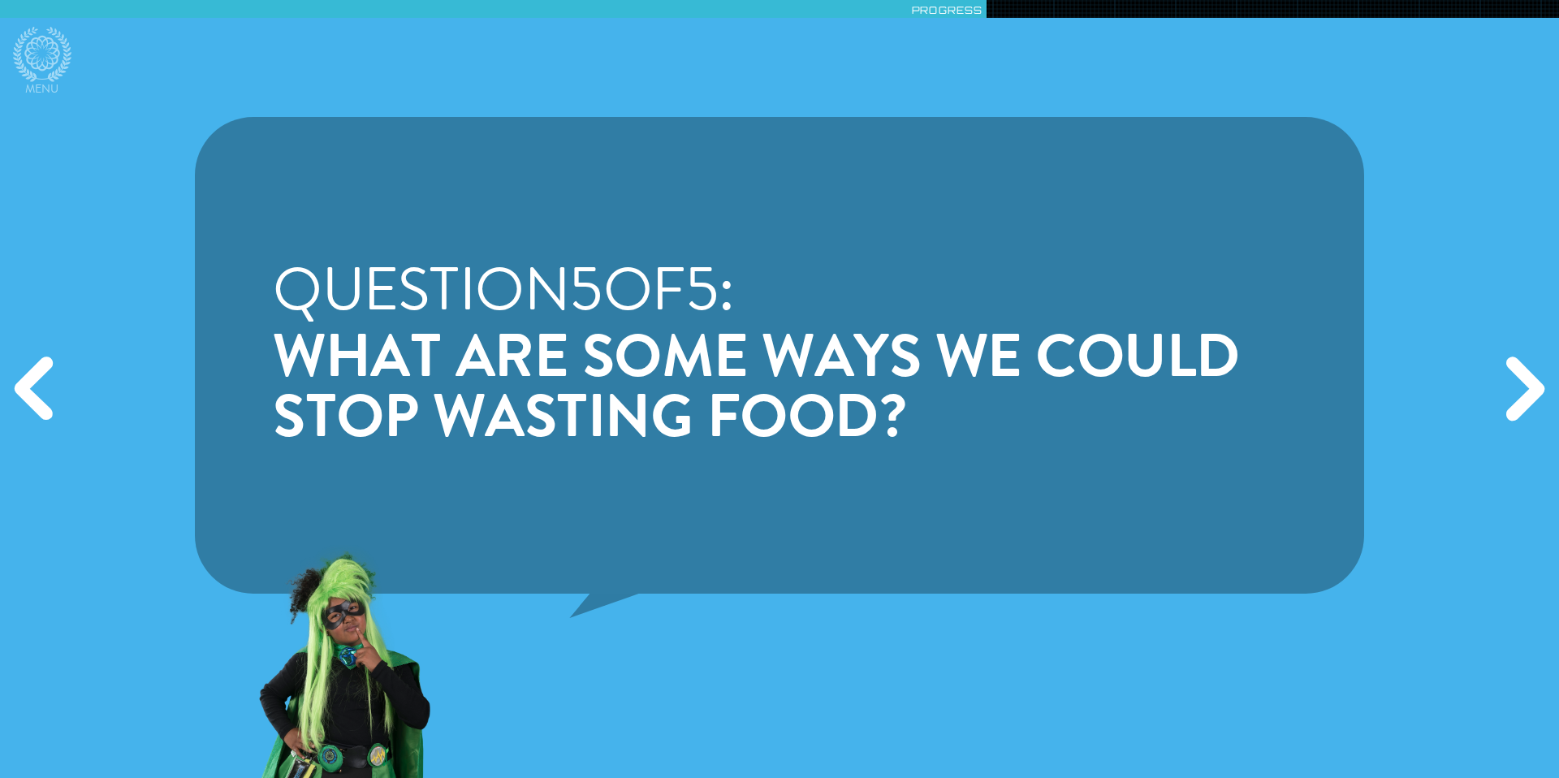
click at [1521, 395] on div "Next" at bounding box center [1521, 388] width 75 height 233
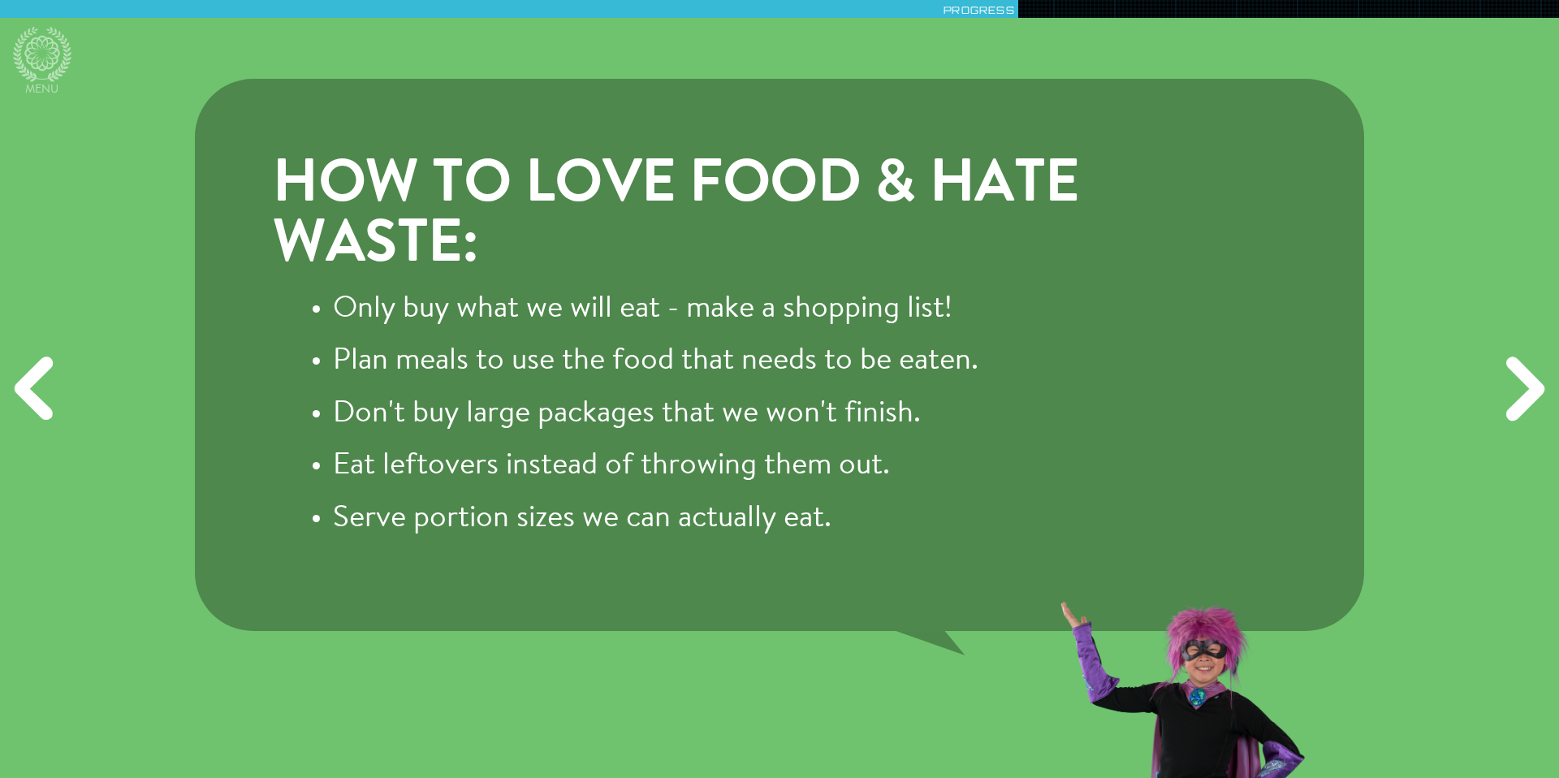
click at [479, 158] on h3 "How to love food & hate waste:" at bounding box center [779, 216] width 1013 height 119
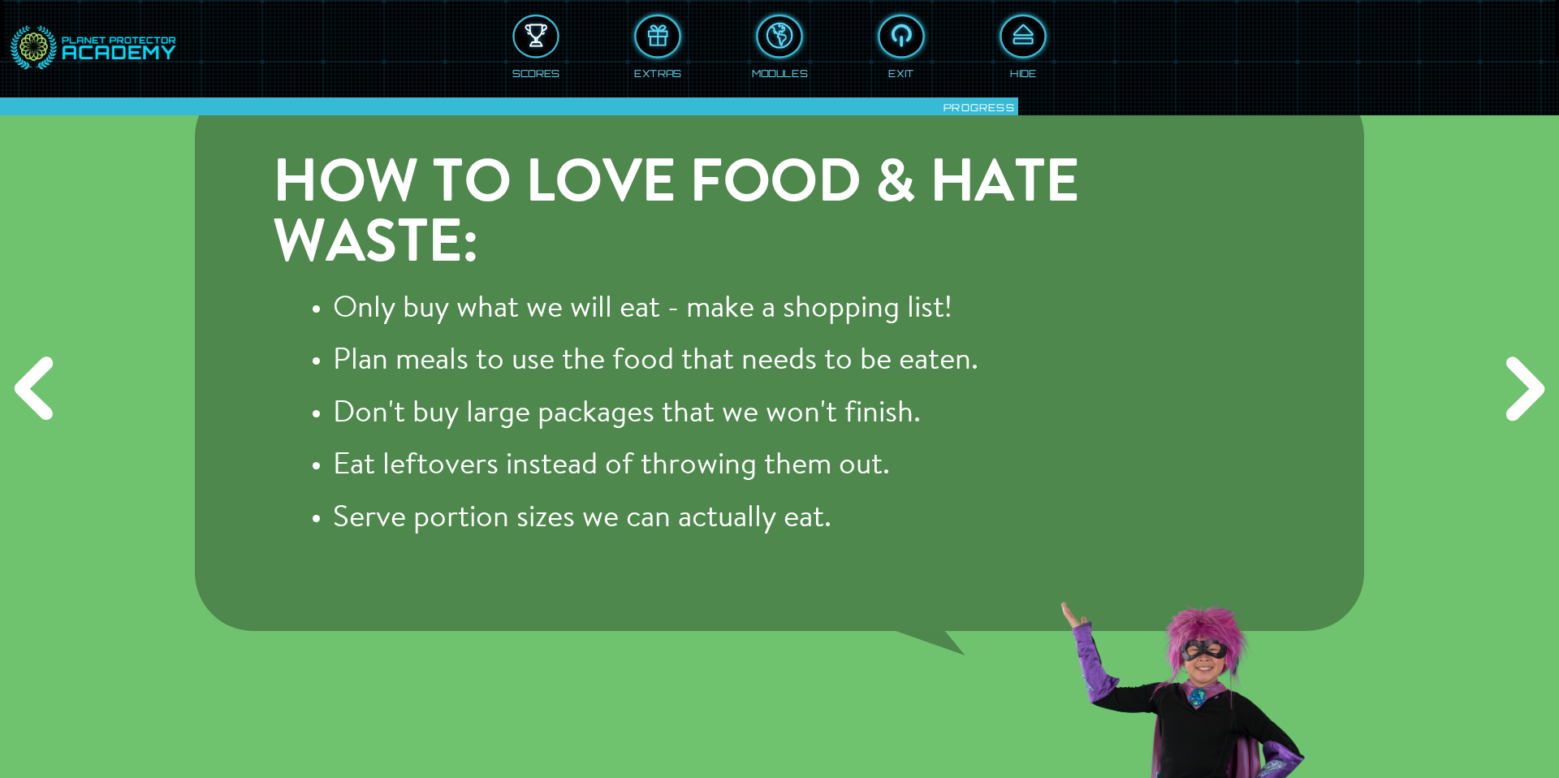
click at [544, 50] on div at bounding box center [536, 36] width 43 height 32
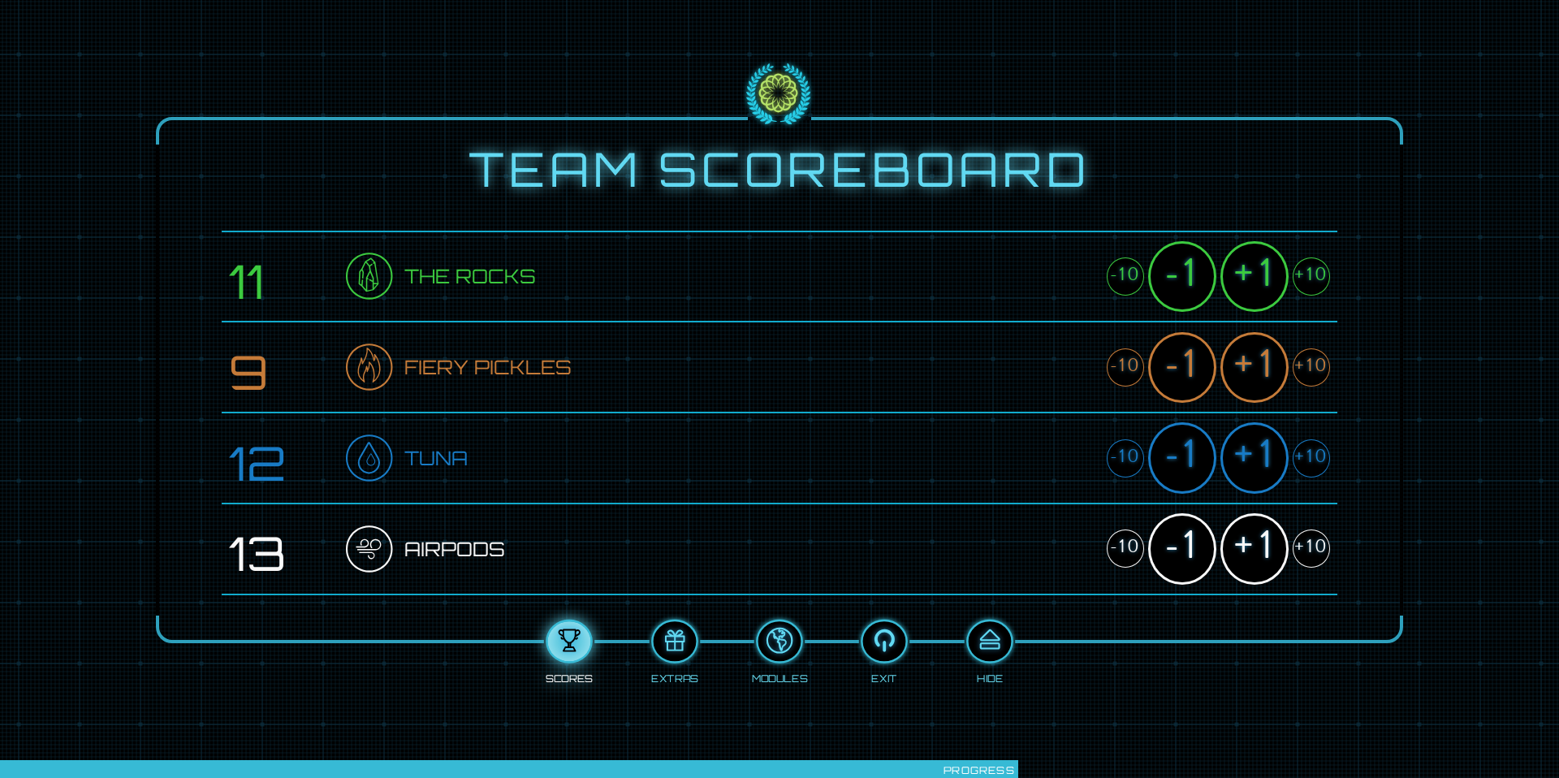
click at [1254, 303] on div "+1" at bounding box center [1254, 276] width 68 height 71
click at [1254, 364] on div "+1" at bounding box center [1254, 367] width 68 height 71
click at [1251, 448] on div "+1" at bounding box center [1254, 457] width 68 height 71
click at [1249, 557] on div "+1" at bounding box center [1254, 548] width 68 height 71
click at [1005, 639] on div at bounding box center [989, 641] width 43 height 32
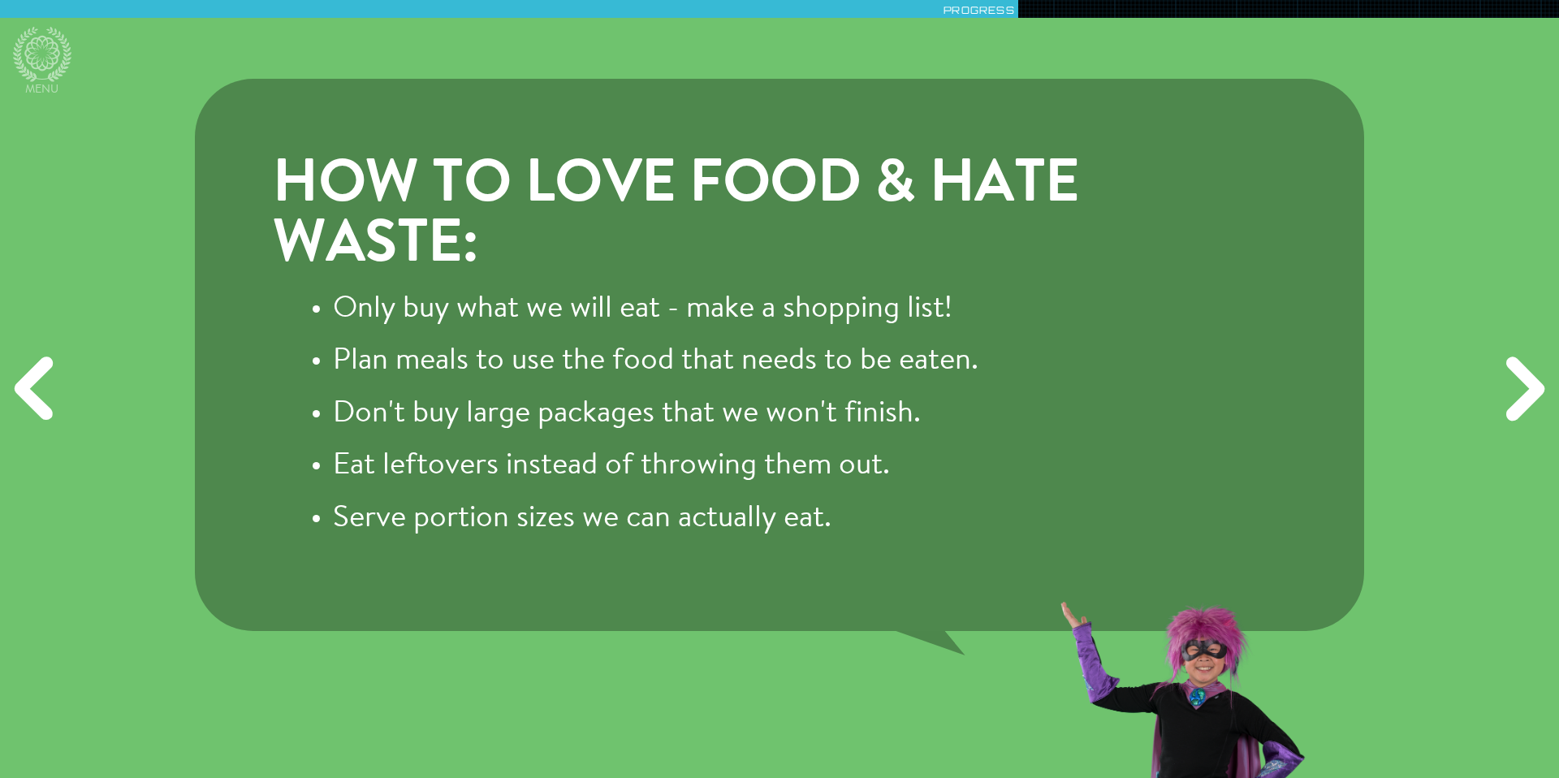
click at [1522, 373] on div "Next" at bounding box center [1521, 388] width 75 height 233
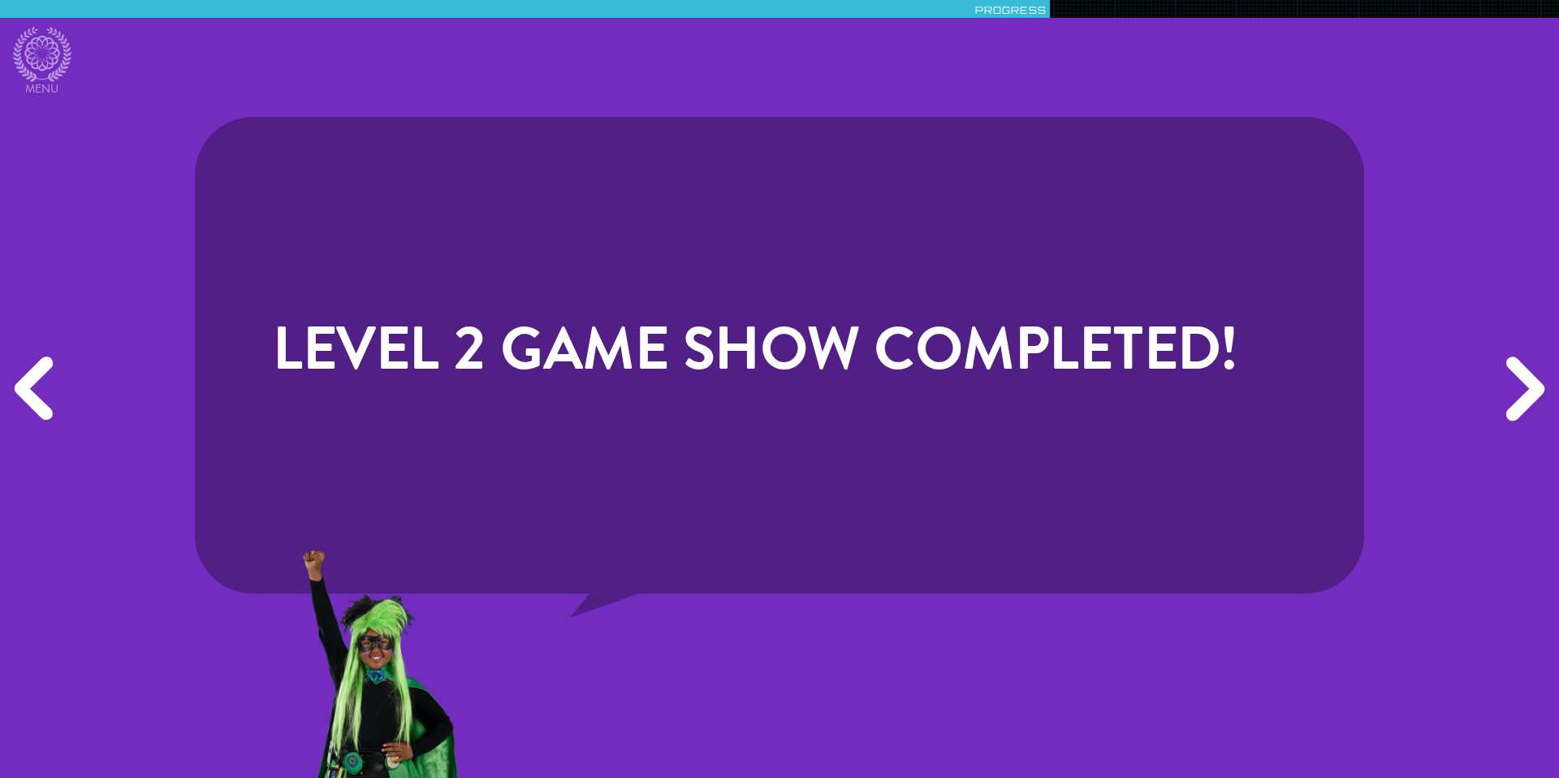
click at [1521, 373] on div "Next" at bounding box center [1521, 388] width 75 height 233
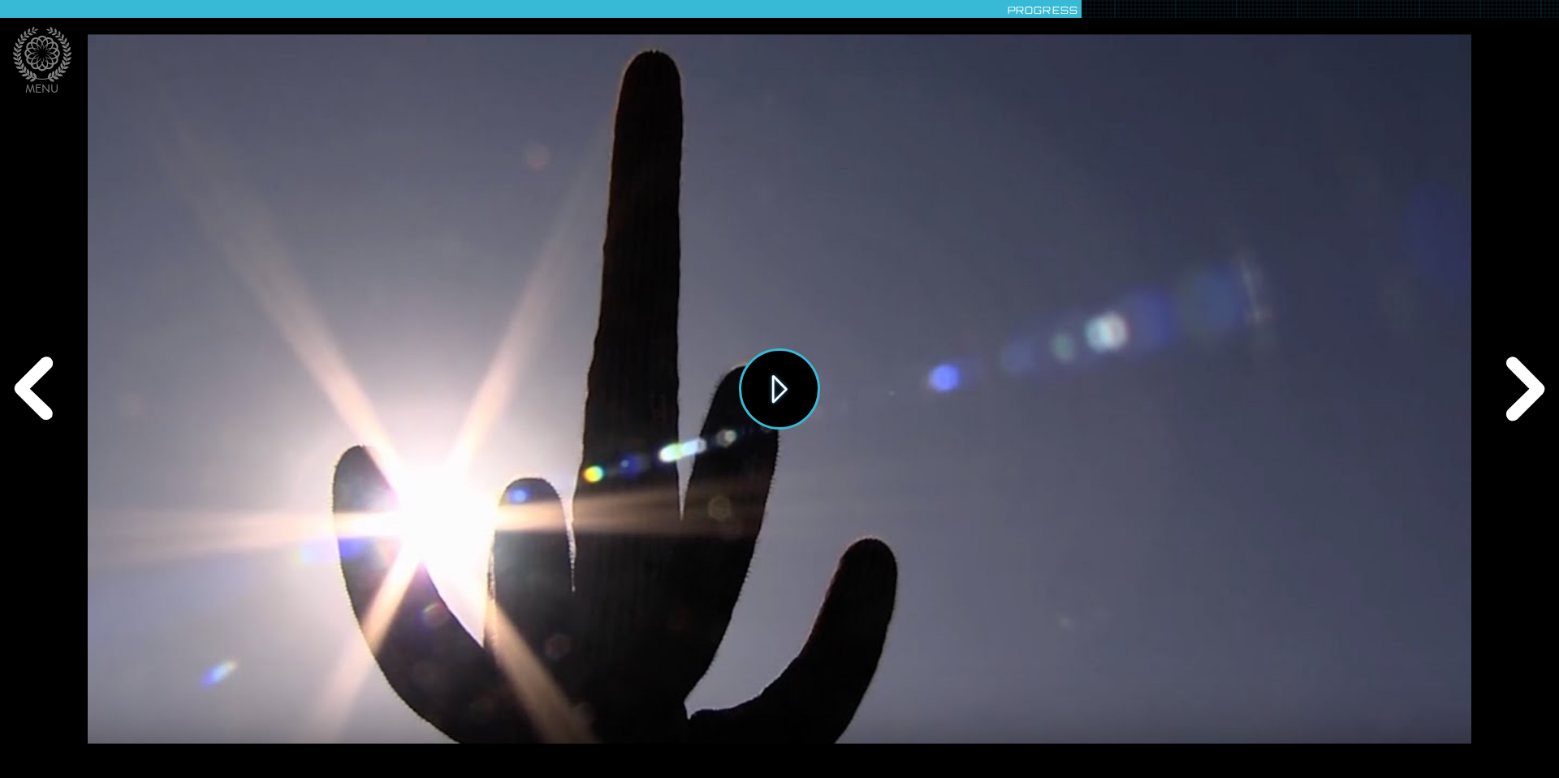
click at [776, 401] on button "Play" at bounding box center [779, 388] width 81 height 81
click at [1526, 378] on div "Next" at bounding box center [1521, 388] width 75 height 233
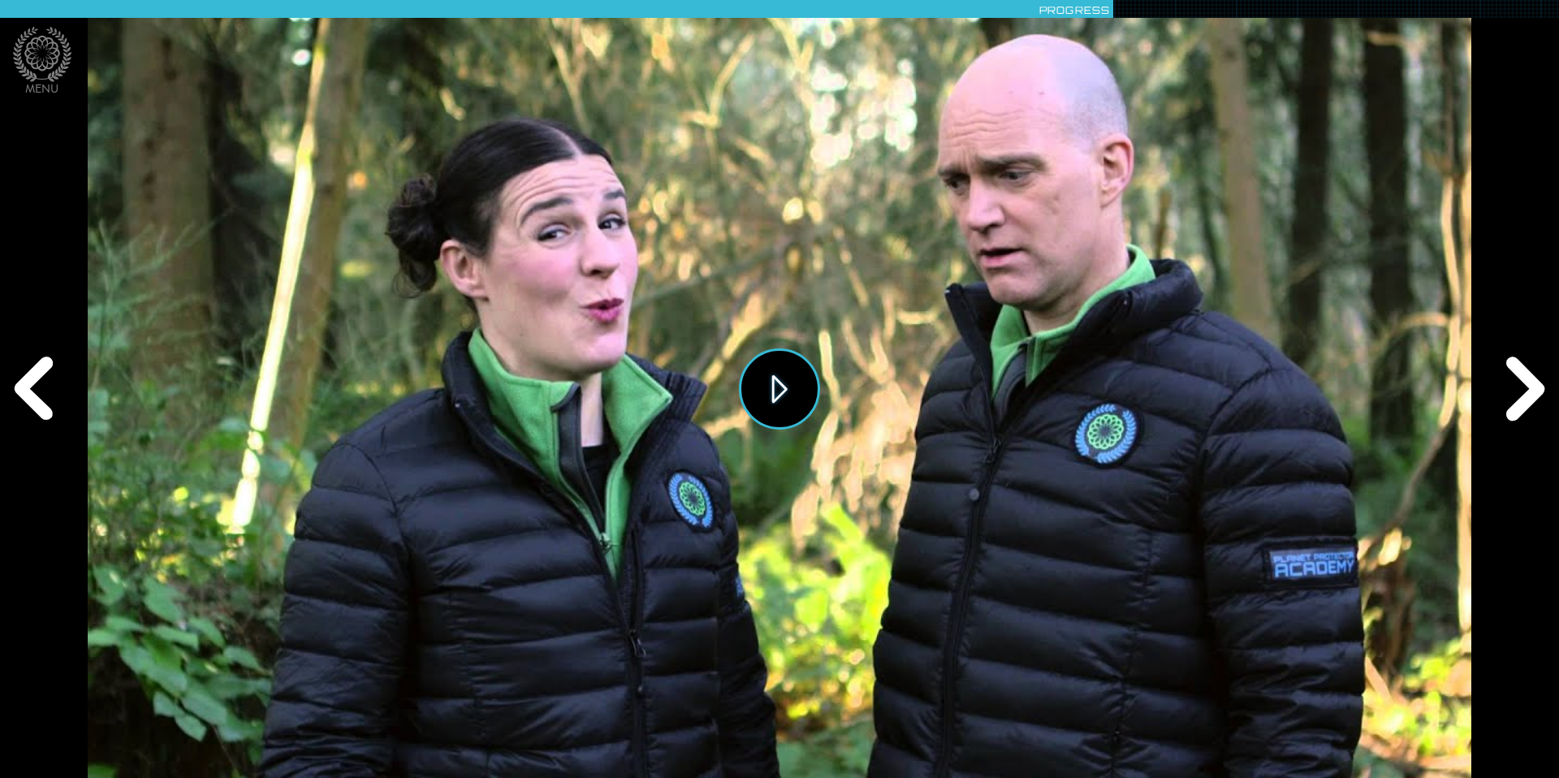
click at [795, 396] on button "Play" at bounding box center [779, 388] width 81 height 81
click at [1533, 385] on div "Next" at bounding box center [1521, 388] width 75 height 233
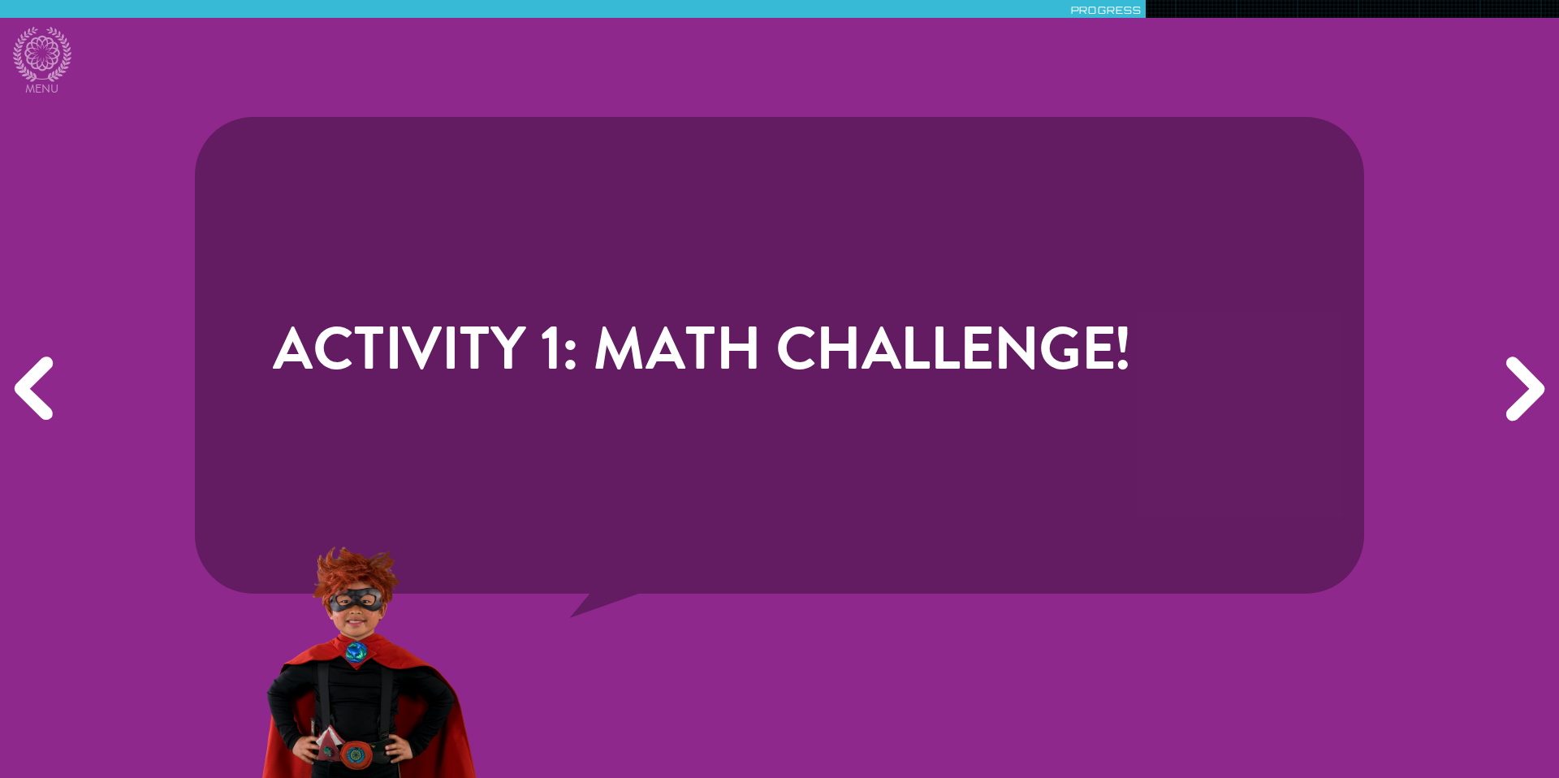
click at [1530, 407] on div "Next" at bounding box center [1521, 388] width 75 height 233
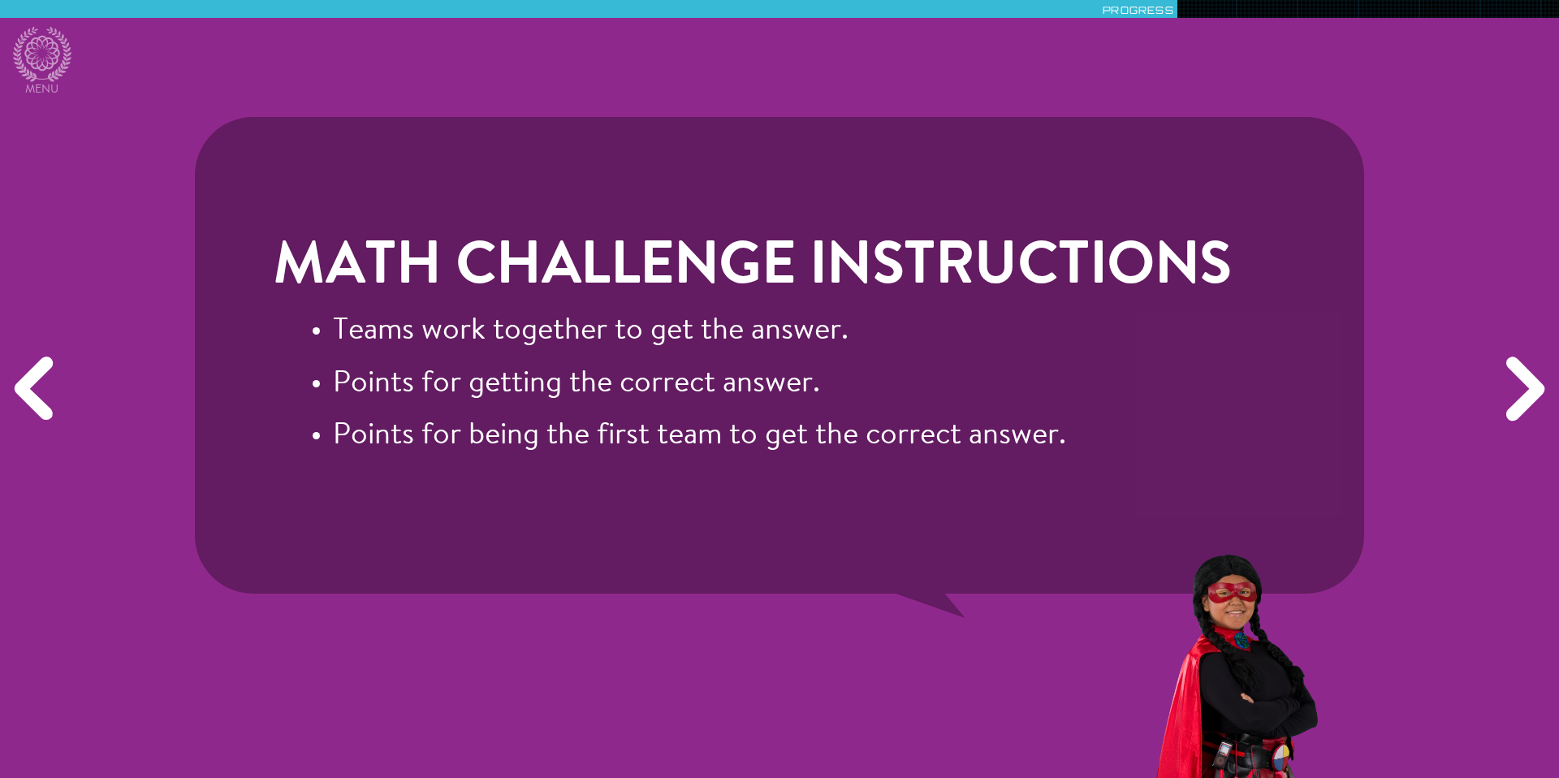
drag, startPoint x: 1537, startPoint y: 347, endPoint x: 1519, endPoint y: 350, distance: 18.2
click at [1522, 352] on div "Next" at bounding box center [1521, 388] width 75 height 233
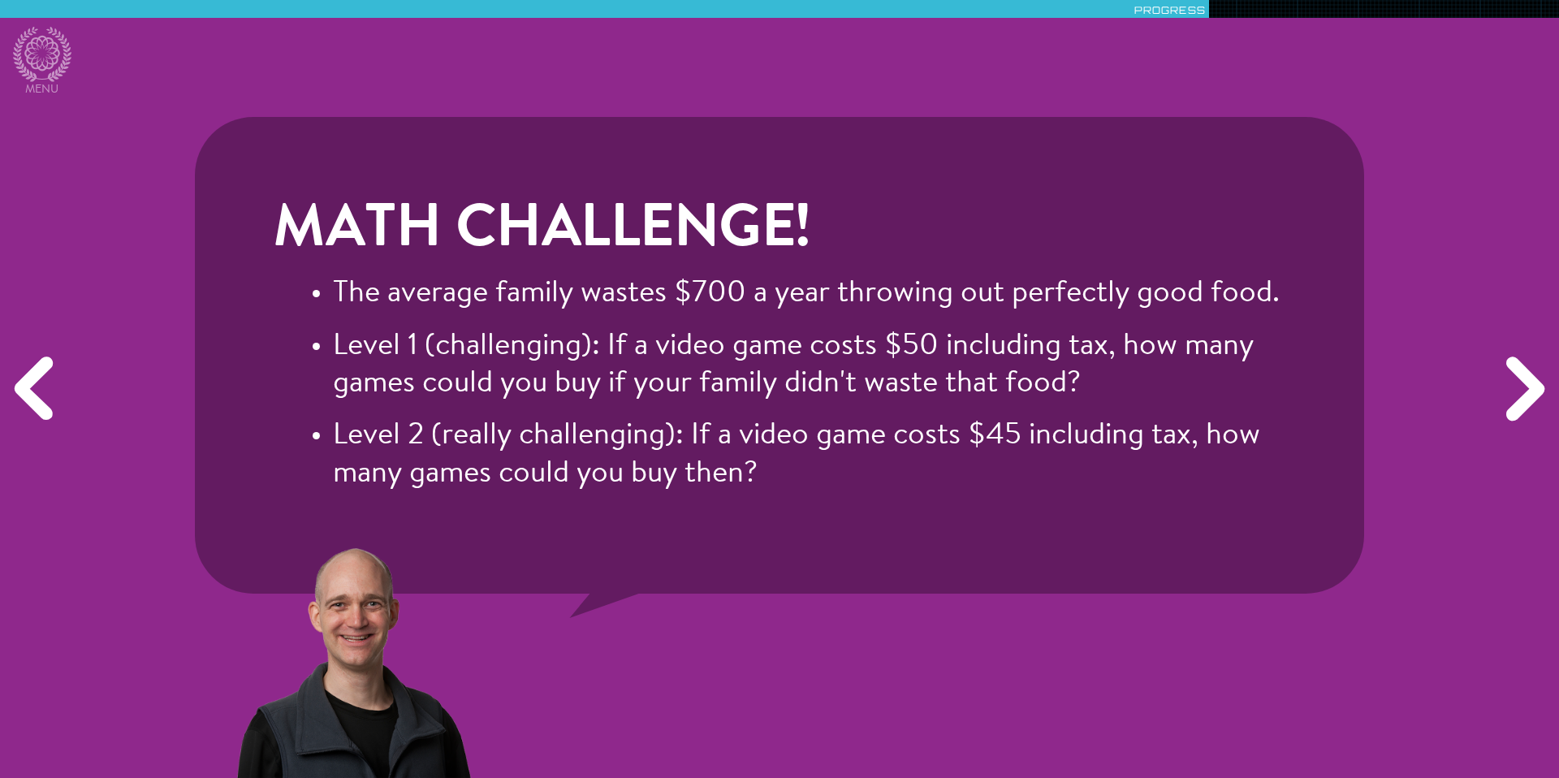
click at [442, 555] on img at bounding box center [355, 661] width 242 height 233
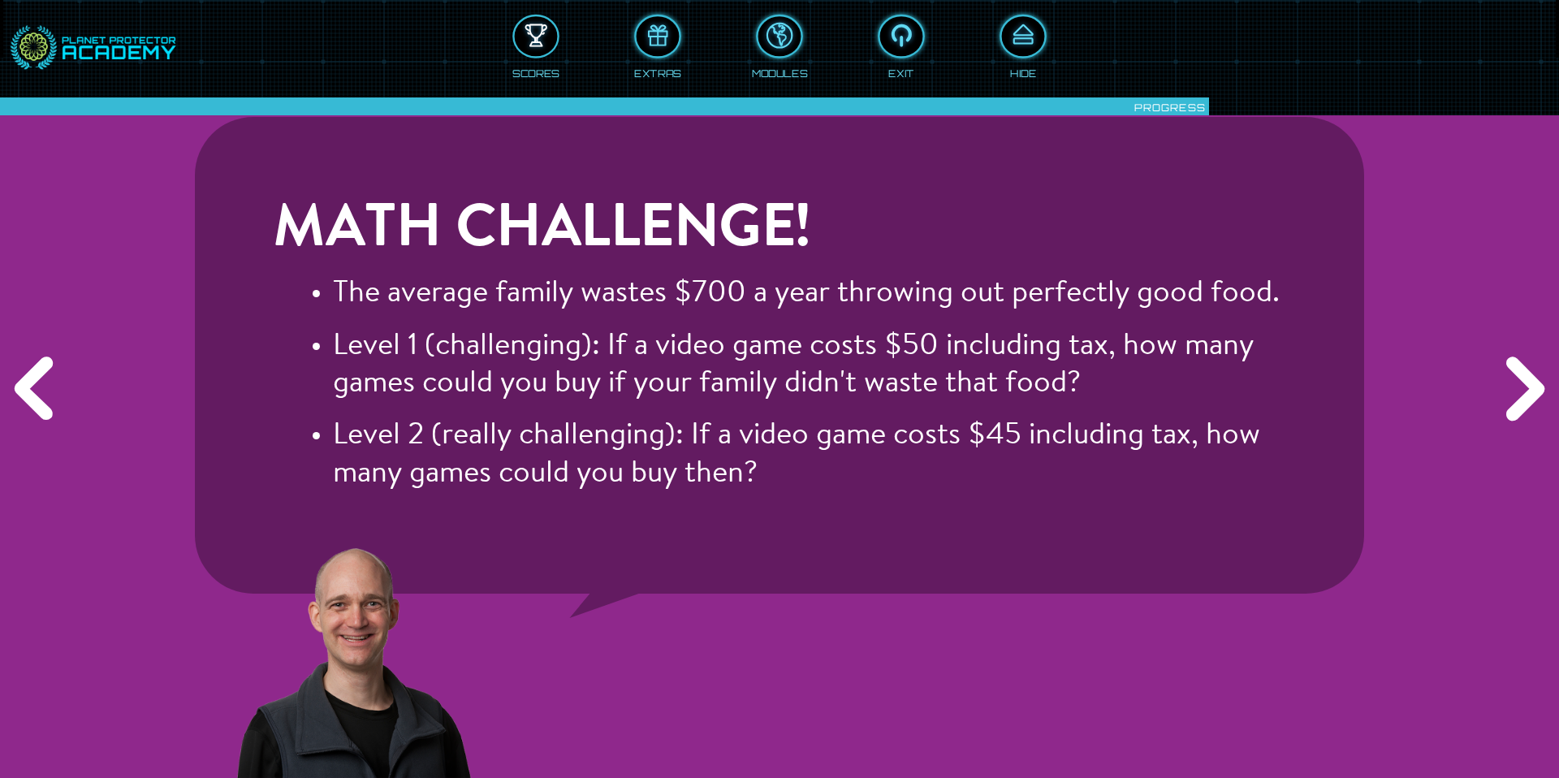
click at [529, 57] on button at bounding box center [535, 36] width 47 height 44
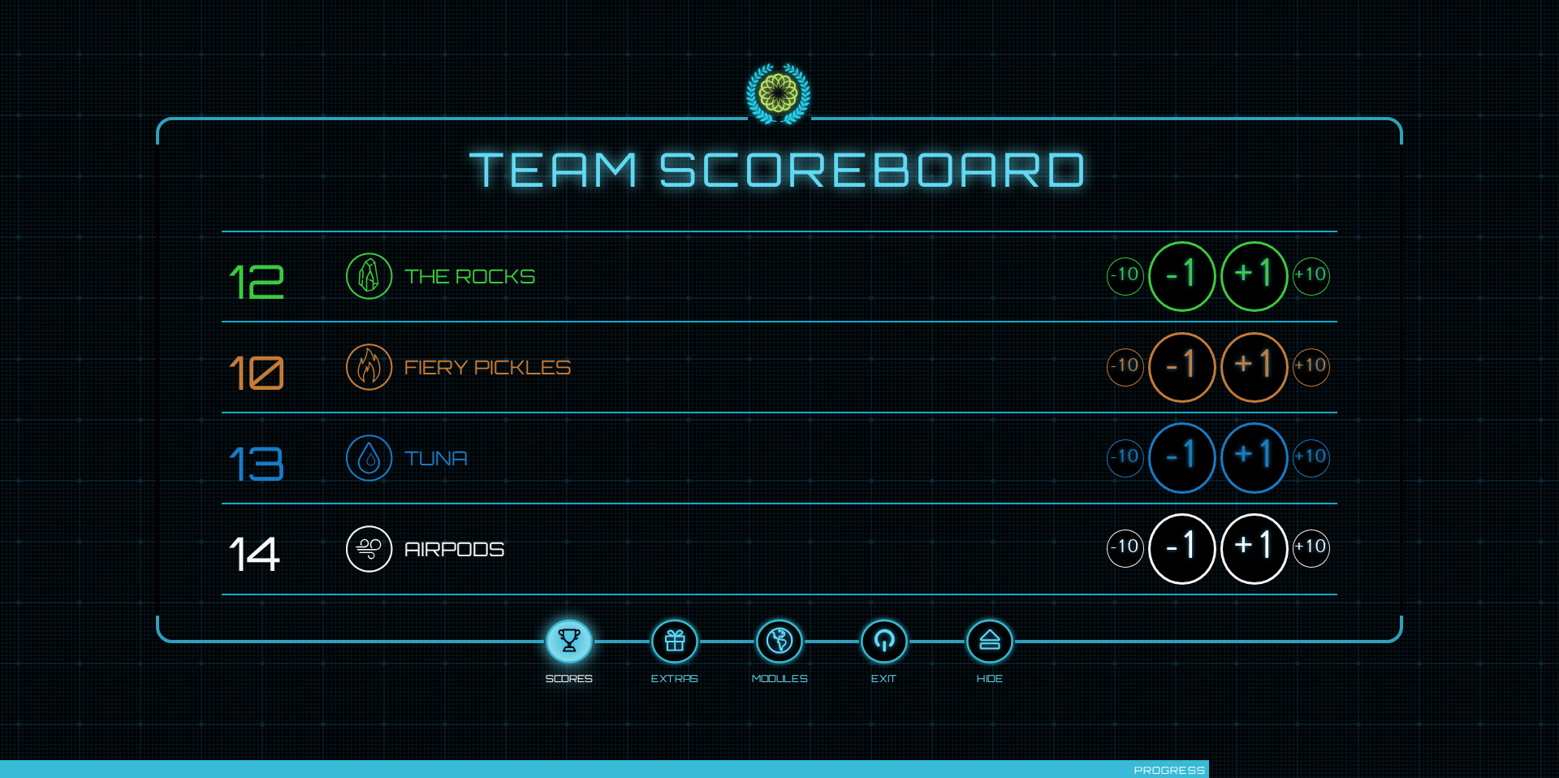
click at [1256, 298] on div "+1" at bounding box center [1254, 276] width 68 height 71
click at [1258, 365] on div "+1" at bounding box center [1254, 367] width 68 height 71
click at [1263, 458] on div "+1" at bounding box center [1254, 457] width 68 height 71
click at [1263, 529] on div "+1" at bounding box center [1254, 548] width 68 height 71
click at [986, 644] on div at bounding box center [989, 641] width 43 height 32
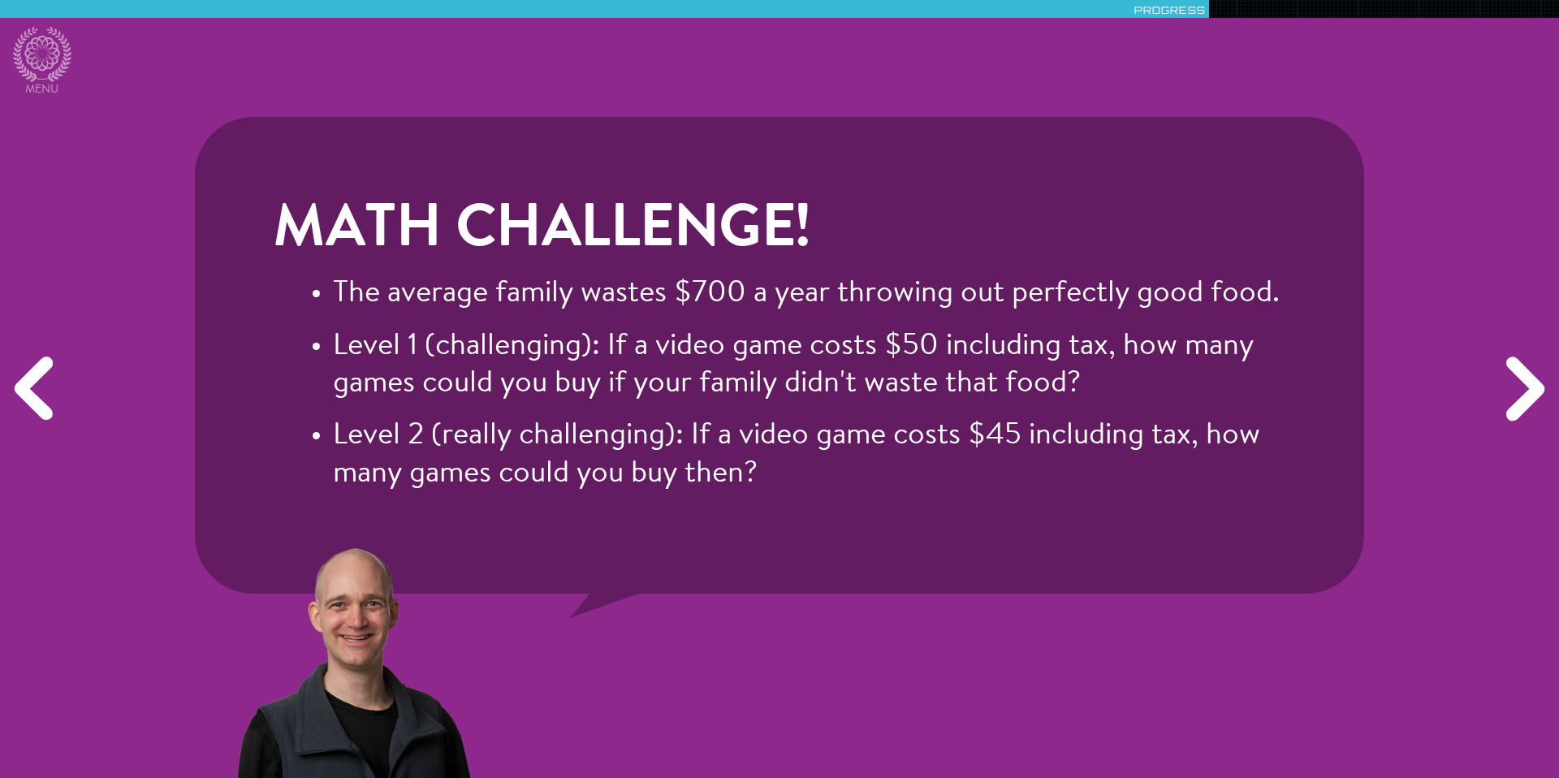
click at [1111, 493] on li "Level 2 (really challenging): If a video game costs $45 including tax, how many…" at bounding box center [809, 455] width 953 height 75
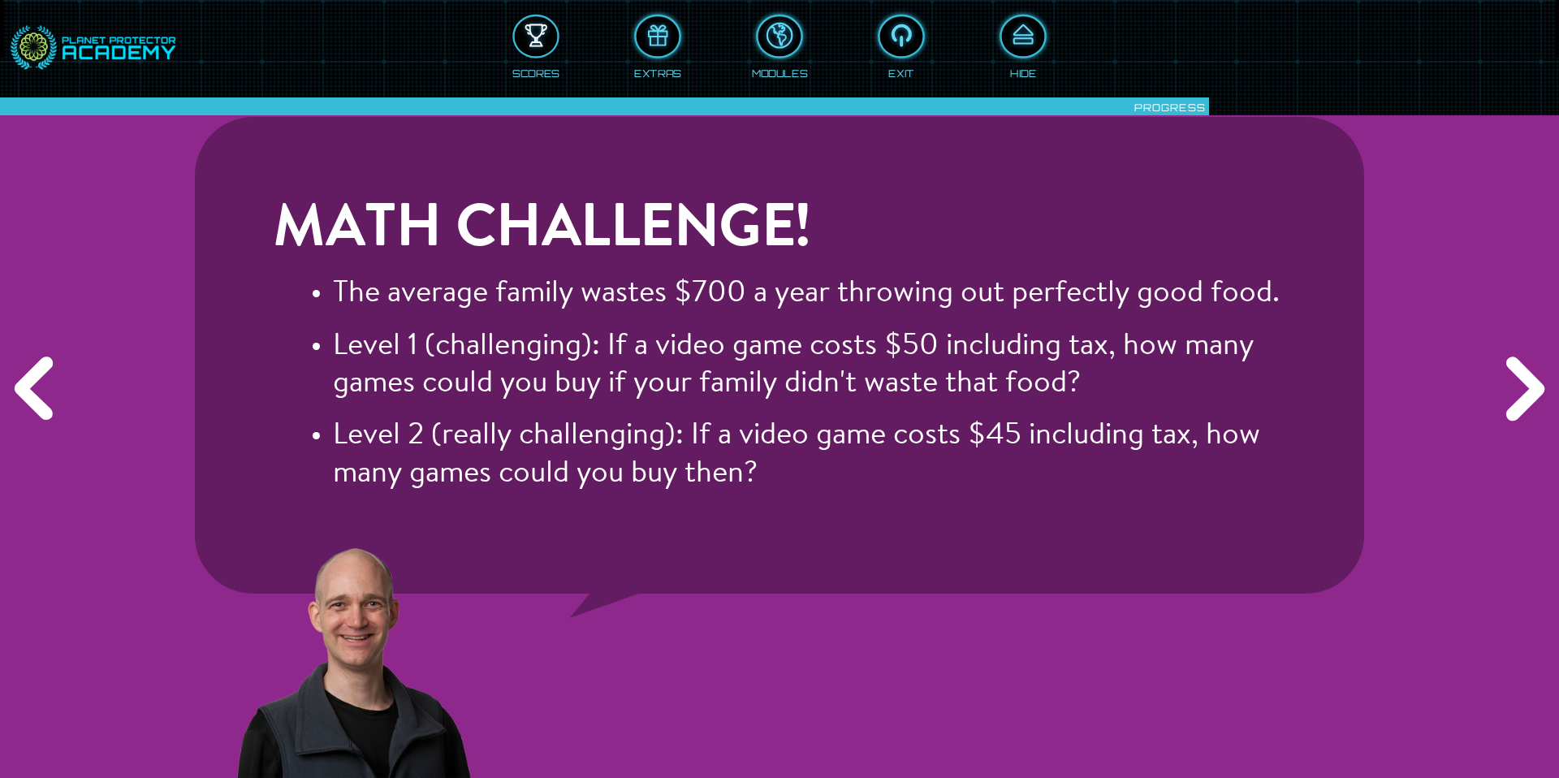
click at [536, 33] on div at bounding box center [536, 36] width 43 height 32
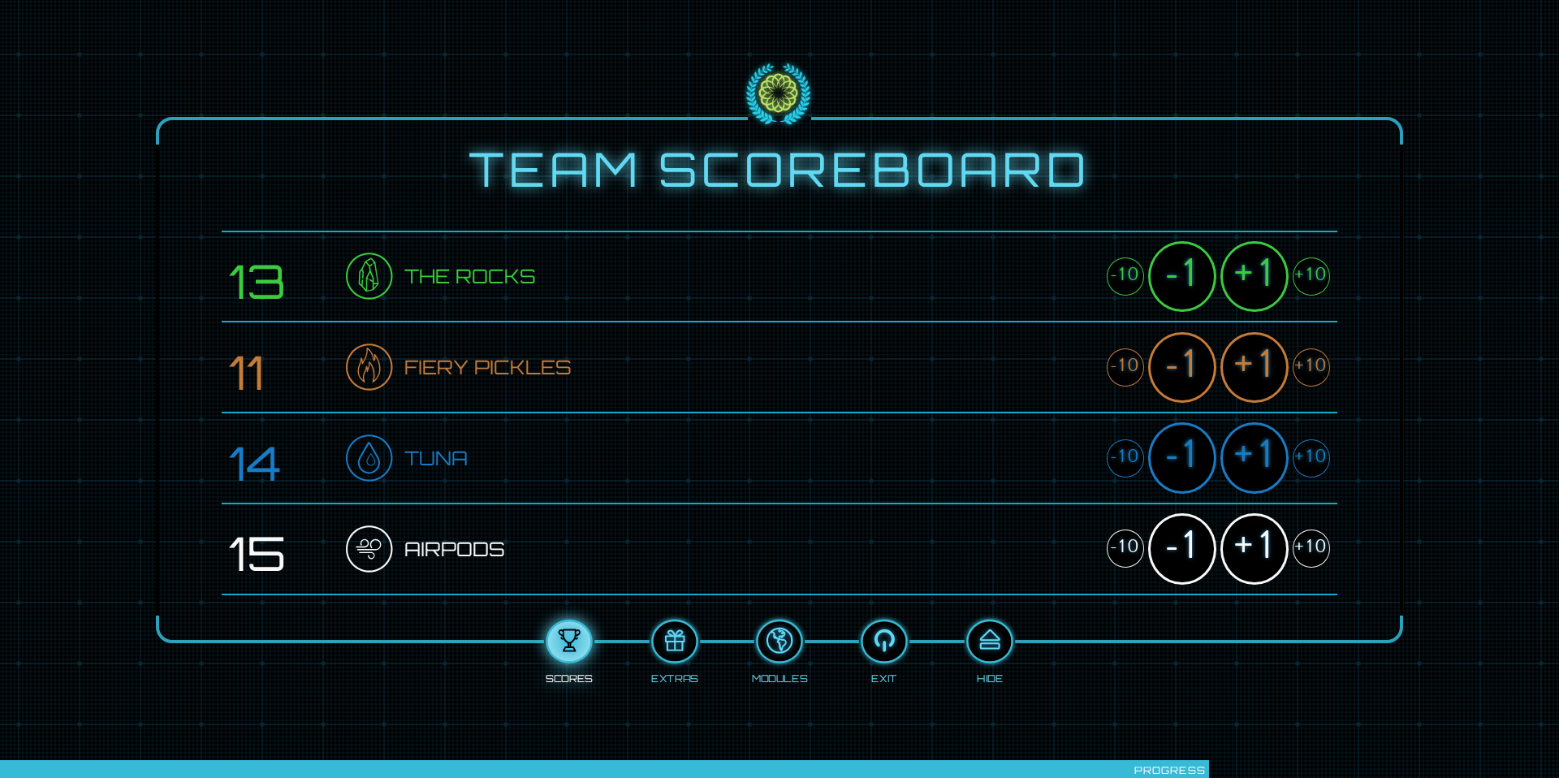
click at [1271, 289] on div "+1" at bounding box center [1254, 276] width 68 height 71
click at [1262, 360] on div "+1" at bounding box center [1254, 367] width 68 height 71
click at [1252, 464] on div "+1" at bounding box center [1254, 457] width 68 height 71
click at [1249, 542] on div "+1" at bounding box center [1254, 548] width 68 height 71
